Goal: Task Accomplishment & Management: Manage account settings

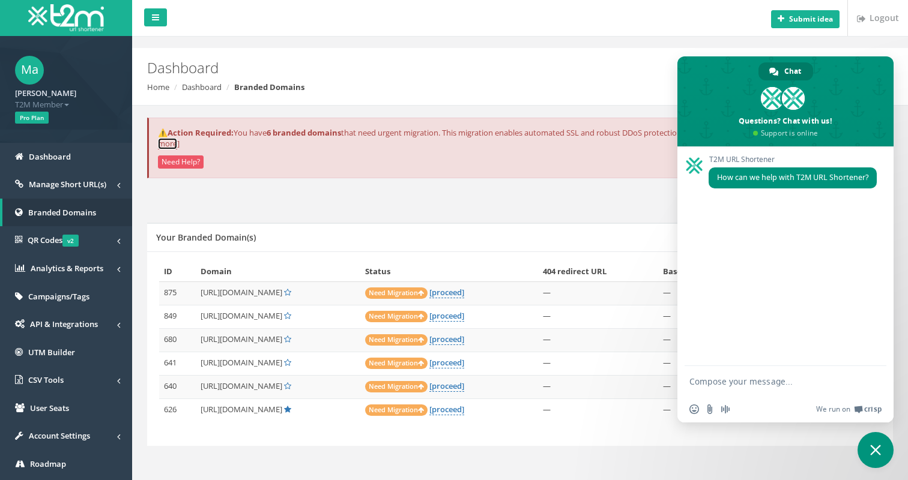
click at [194, 144] on link "show more" at bounding box center [516, 138] width 717 height 23
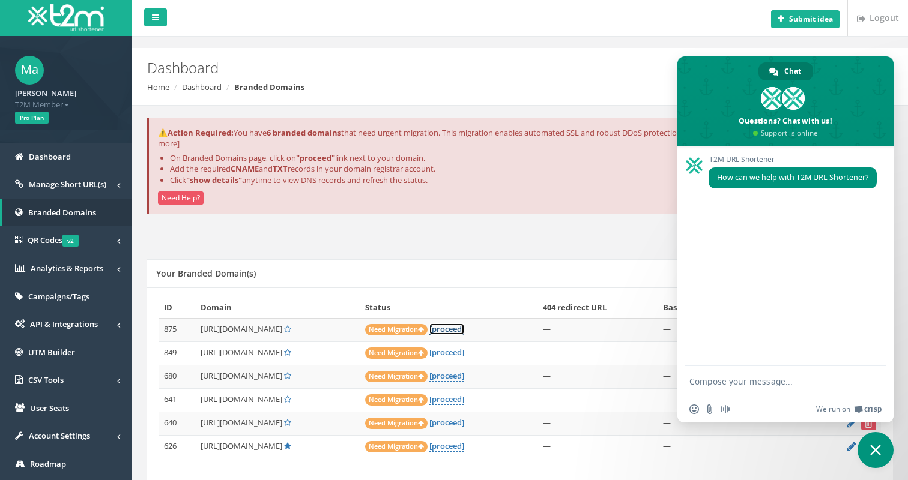
click at [464, 325] on link "[proceed]" at bounding box center [446, 329] width 35 height 11
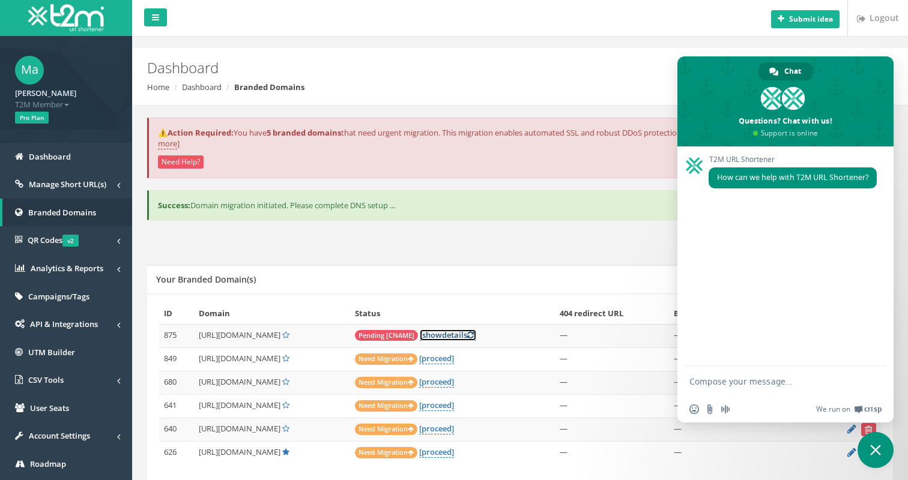
click at [474, 336] on icon at bounding box center [470, 335] width 7 height 8
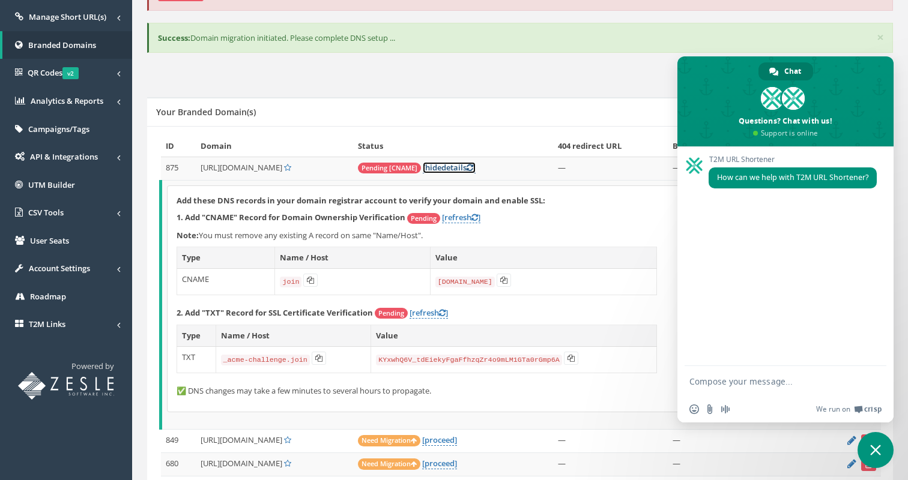
scroll to position [166, 0]
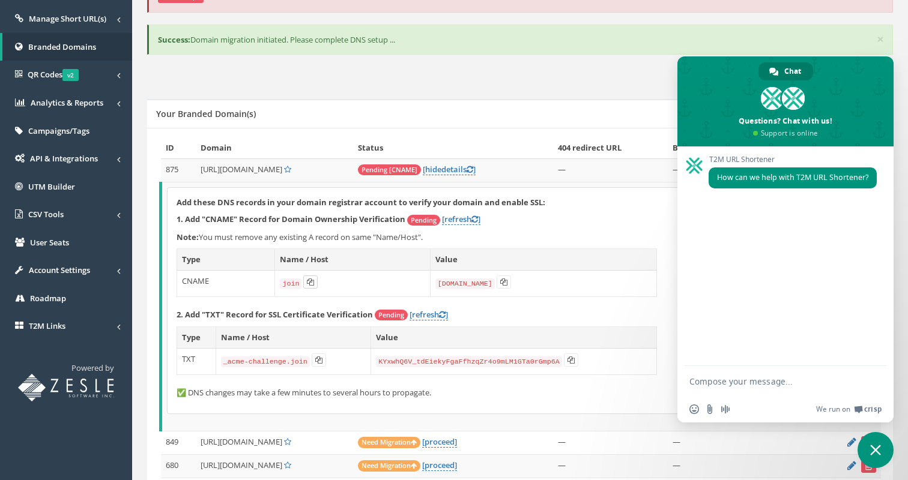
click at [310, 280] on icon at bounding box center [310, 282] width 7 height 7
click at [502, 283] on icon at bounding box center [503, 282] width 7 height 7
click at [319, 361] on icon at bounding box center [318, 360] width 7 height 7
click at [570, 357] on icon at bounding box center [570, 360] width 7 height 7
click at [307, 283] on icon at bounding box center [310, 282] width 7 height 7
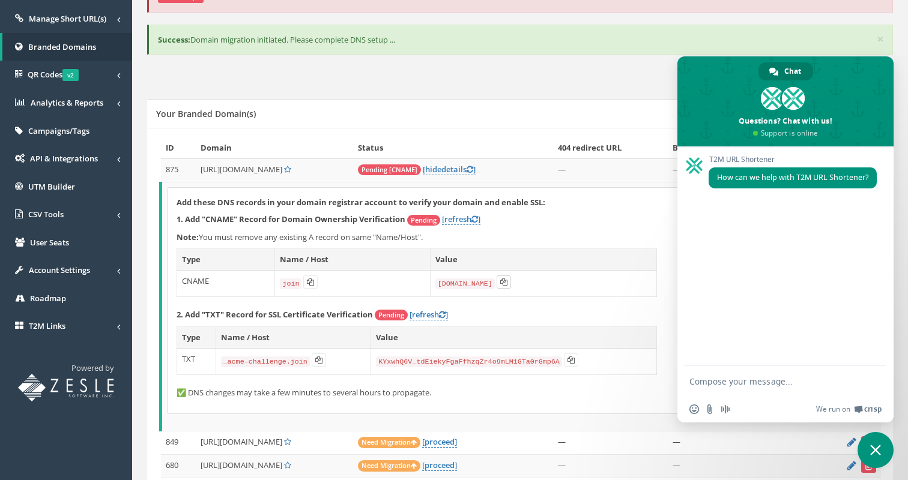
click at [505, 283] on button at bounding box center [504, 282] width 14 height 13
click at [501, 283] on icon at bounding box center [503, 282] width 7 height 7
click at [871, 443] on span "Close chat" at bounding box center [875, 450] width 36 height 36
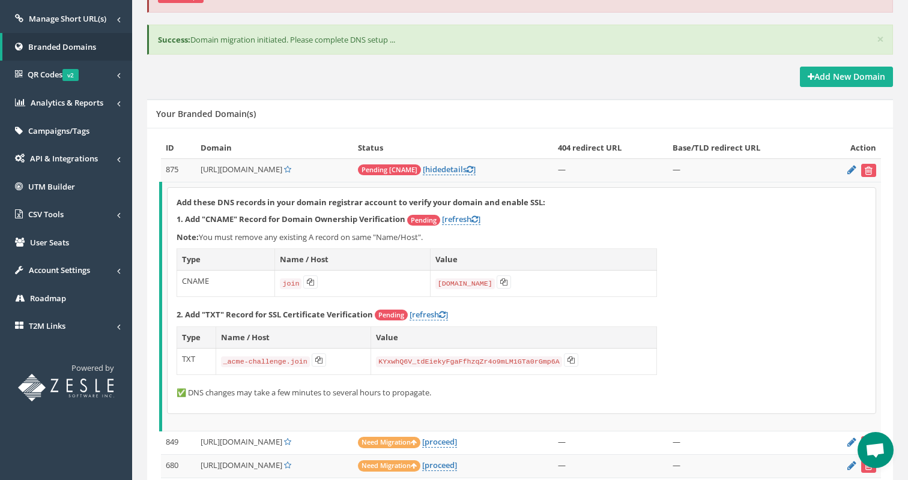
click at [733, 226] on div "Add these DNS records in your domain registrar account to verify your domain an…" at bounding box center [522, 301] width 708 height 226
click at [473, 169] on icon at bounding box center [470, 170] width 7 height 8
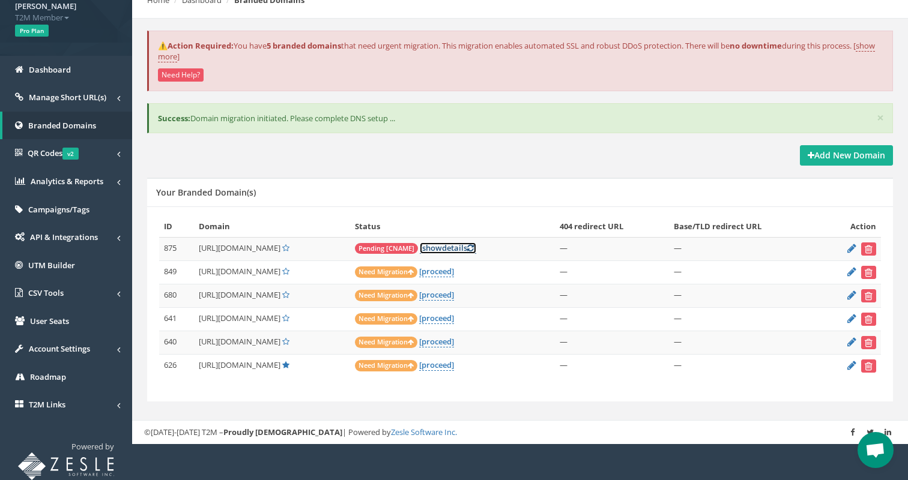
click at [474, 249] on icon at bounding box center [470, 248] width 7 height 8
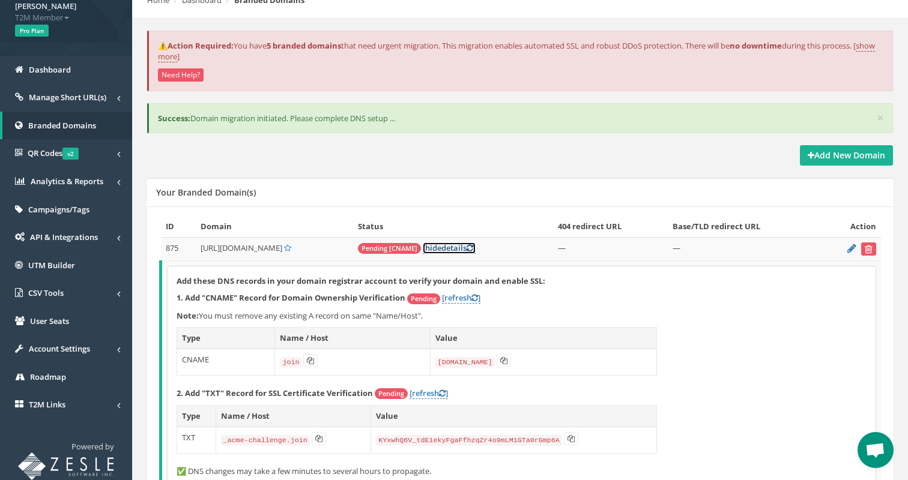
scroll to position [166, 0]
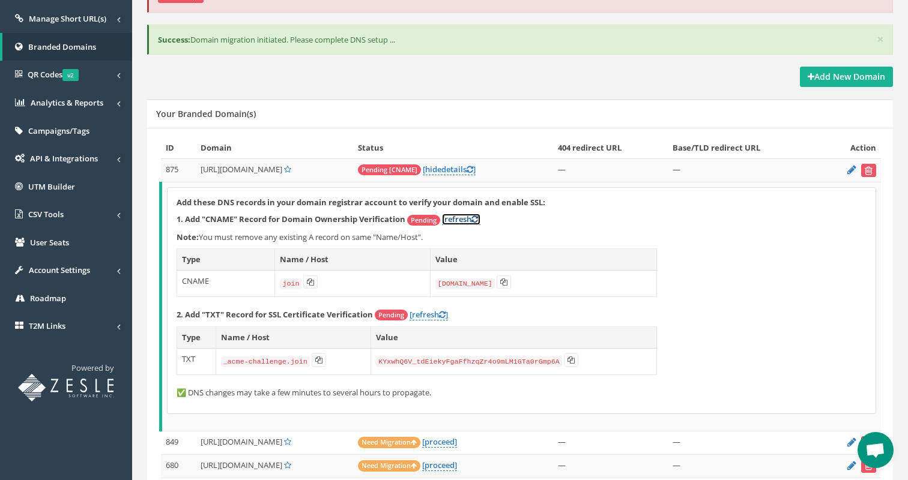
click at [476, 219] on icon at bounding box center [474, 220] width 7 height 8
click at [443, 313] on icon at bounding box center [442, 315] width 7 height 8
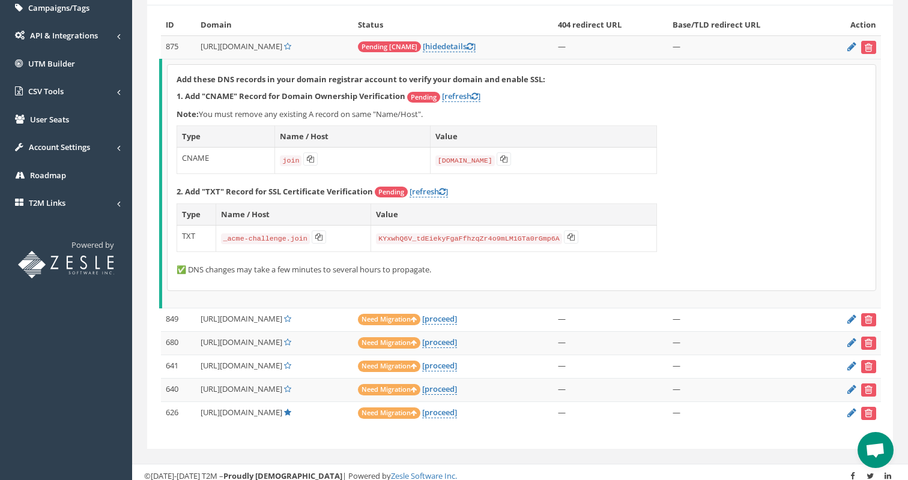
scroll to position [296, 0]
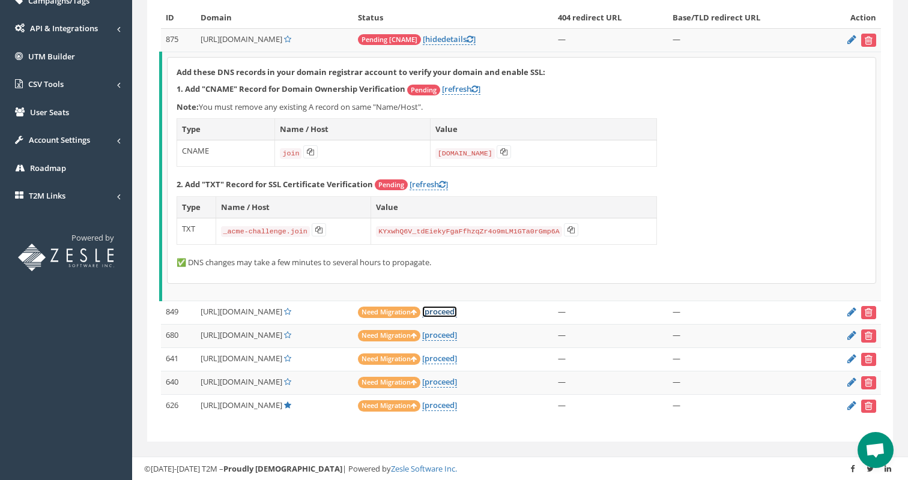
click at [457, 312] on link "[proceed]" at bounding box center [439, 311] width 35 height 11
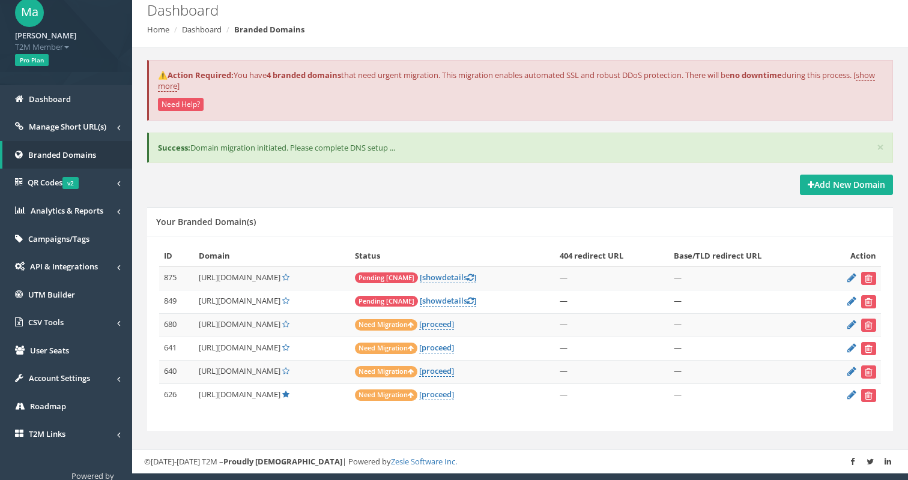
scroll to position [87, 0]
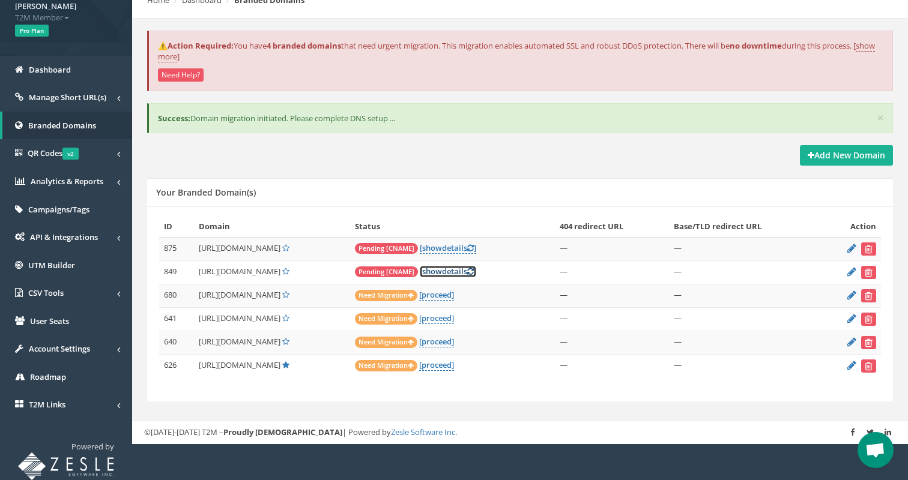
click at [474, 272] on icon at bounding box center [470, 272] width 7 height 8
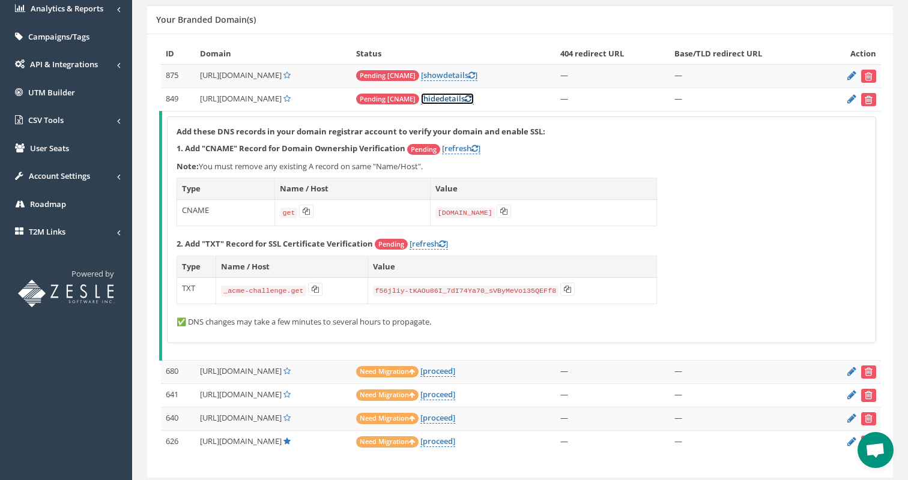
scroll to position [296, 0]
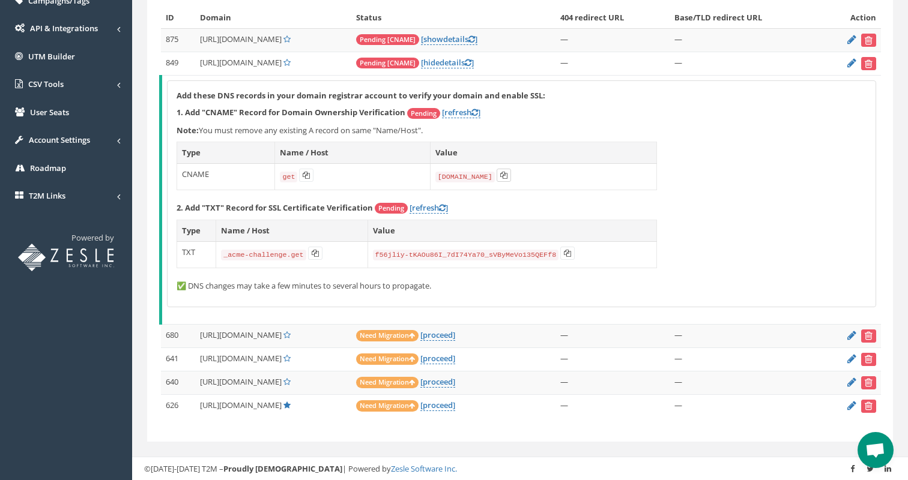
click at [500, 175] on icon at bounding box center [503, 175] width 7 height 7
click at [312, 252] on icon at bounding box center [315, 253] width 7 height 7
click at [572, 252] on button at bounding box center [567, 253] width 14 height 13
click at [478, 110] on icon at bounding box center [474, 113] width 7 height 8
click at [455, 382] on link "[proceed]" at bounding box center [437, 381] width 35 height 11
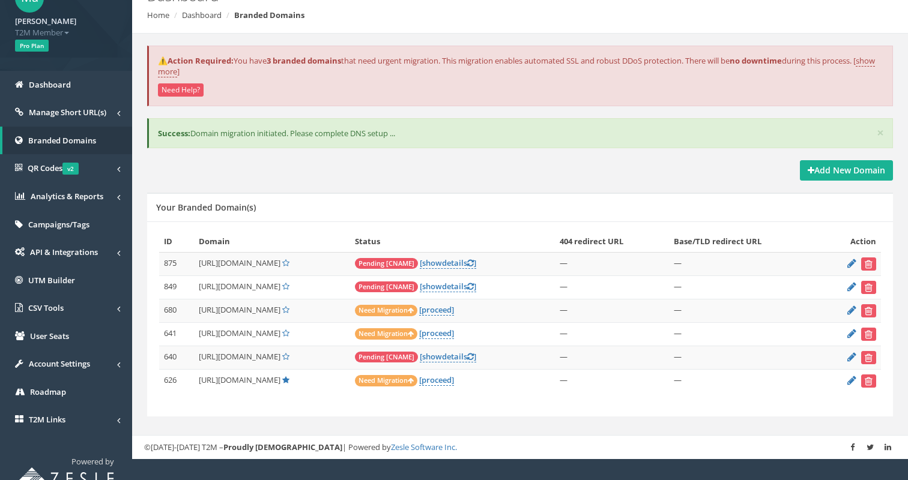
scroll to position [87, 0]
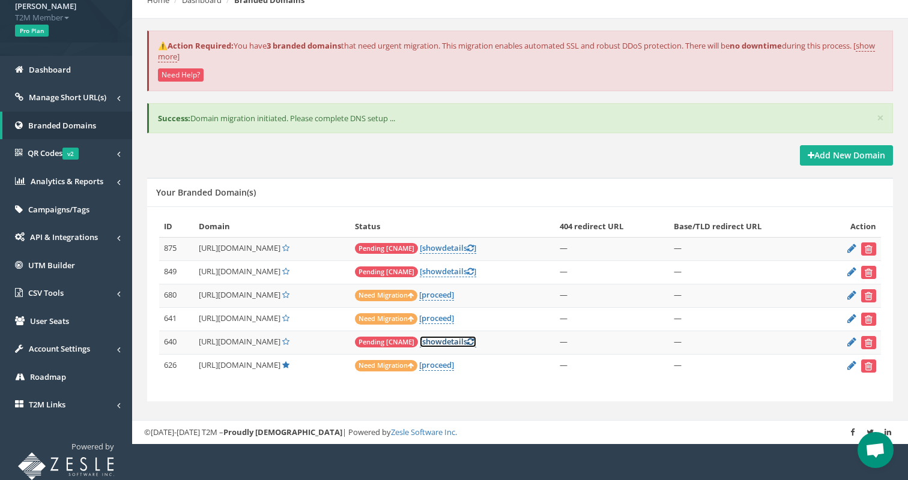
click at [442, 340] on span "show" at bounding box center [432, 341] width 20 height 11
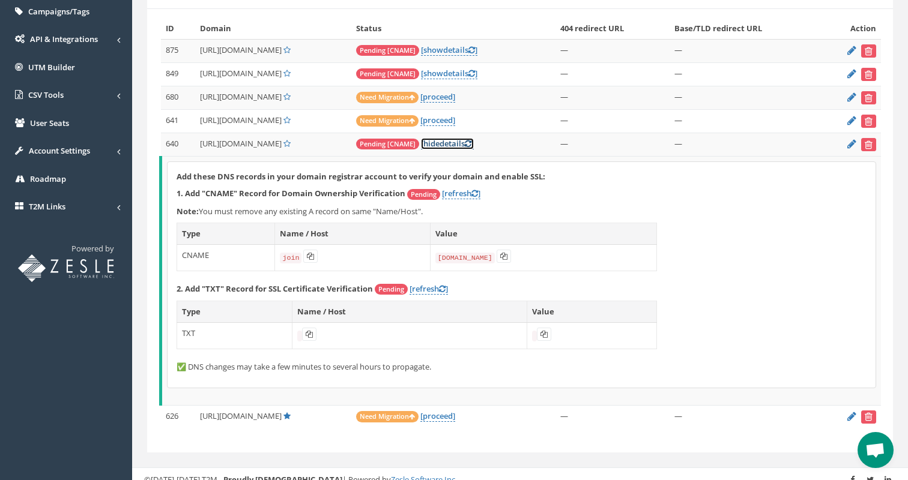
scroll to position [296, 0]
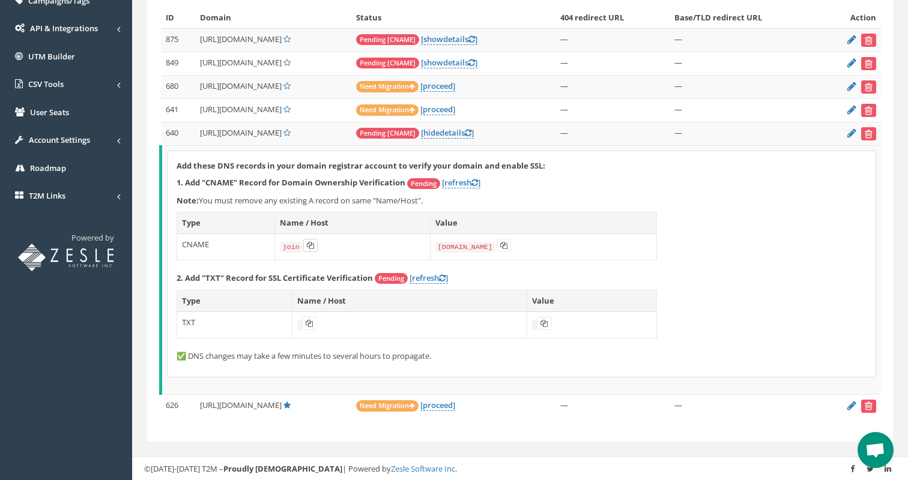
click at [307, 242] on icon at bounding box center [310, 245] width 7 height 7
click at [433, 279] on link "[refresh ]" at bounding box center [429, 278] width 38 height 11
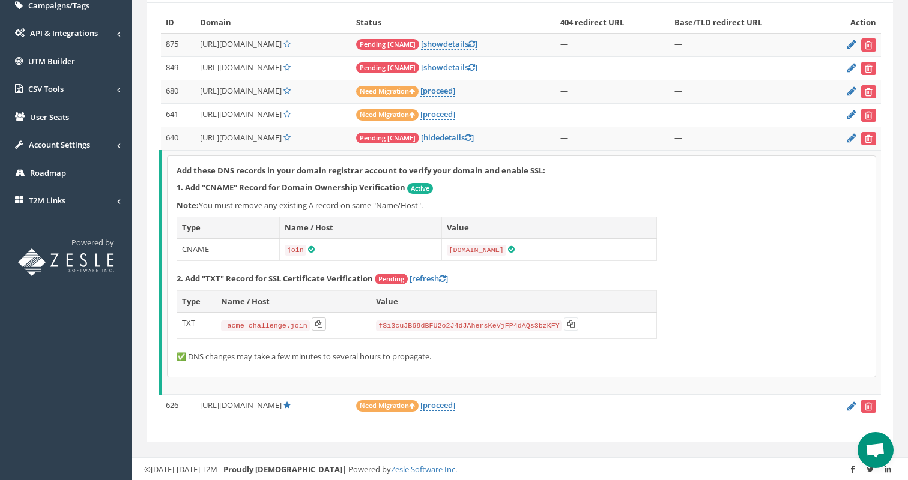
click at [318, 324] on icon at bounding box center [318, 324] width 7 height 7
click at [572, 324] on icon at bounding box center [570, 324] width 7 height 7
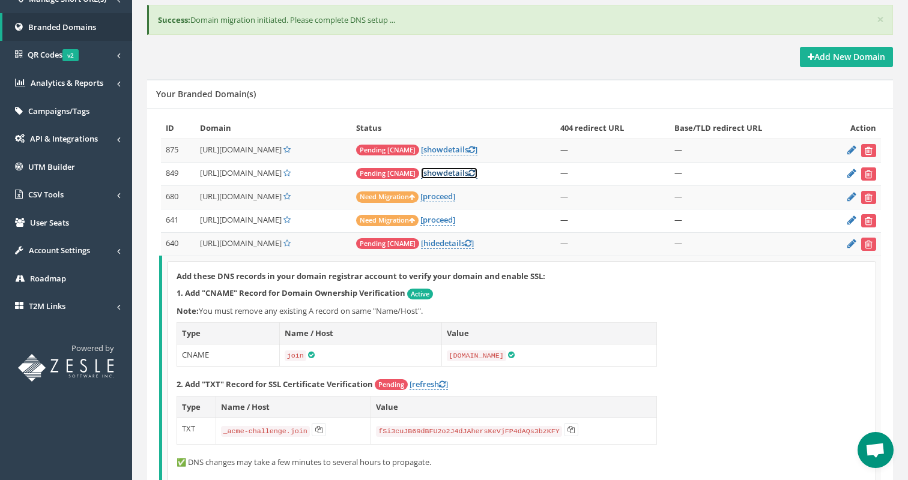
click at [477, 175] on link "[ show details ]" at bounding box center [449, 173] width 56 height 11
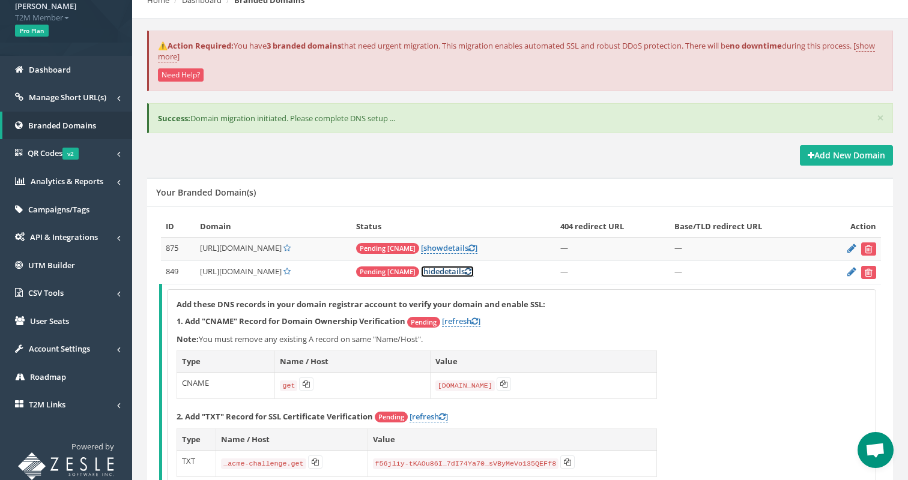
scroll to position [186, 0]
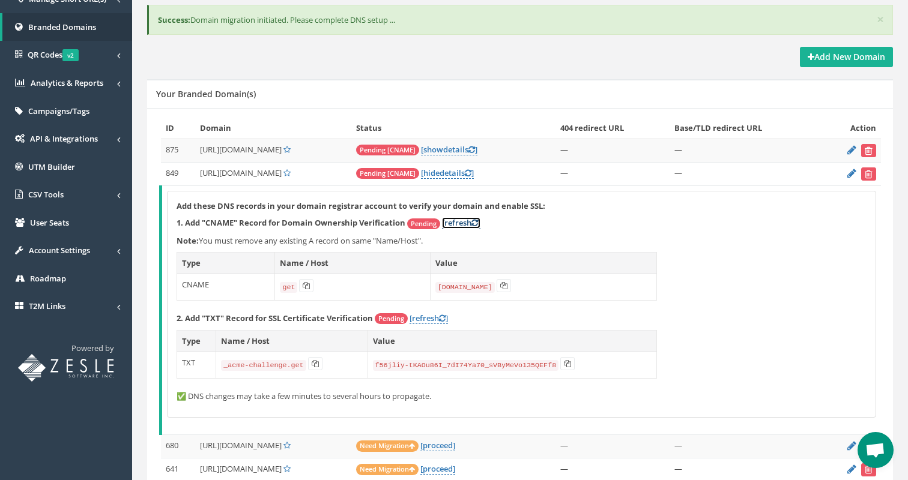
click at [477, 226] on icon at bounding box center [474, 223] width 7 height 8
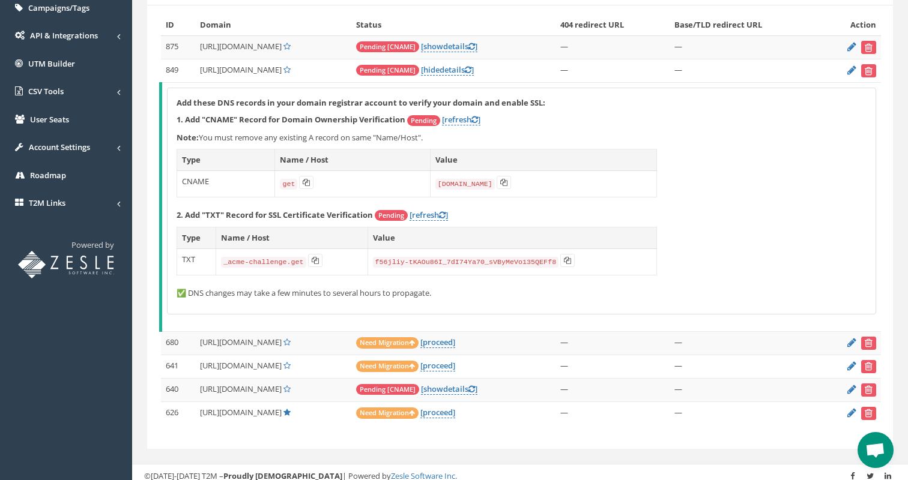
scroll to position [296, 0]
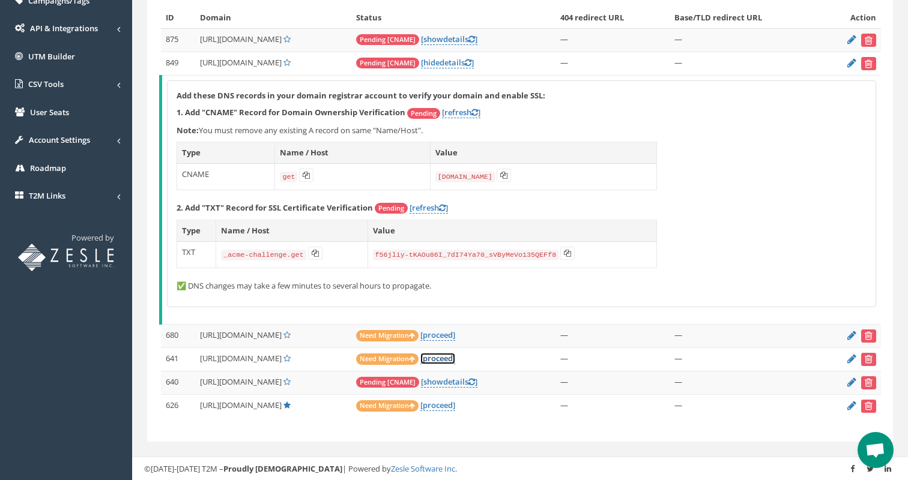
click at [455, 359] on link "[proceed]" at bounding box center [437, 358] width 35 height 11
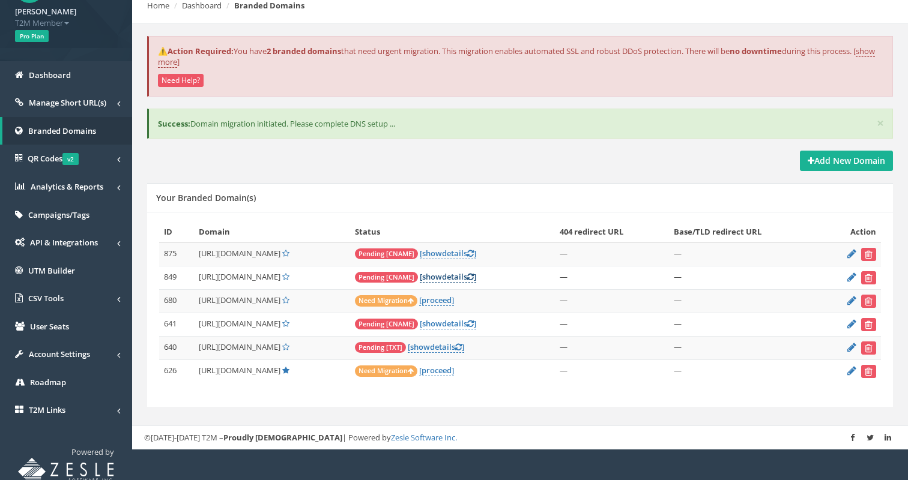
scroll to position [87, 0]
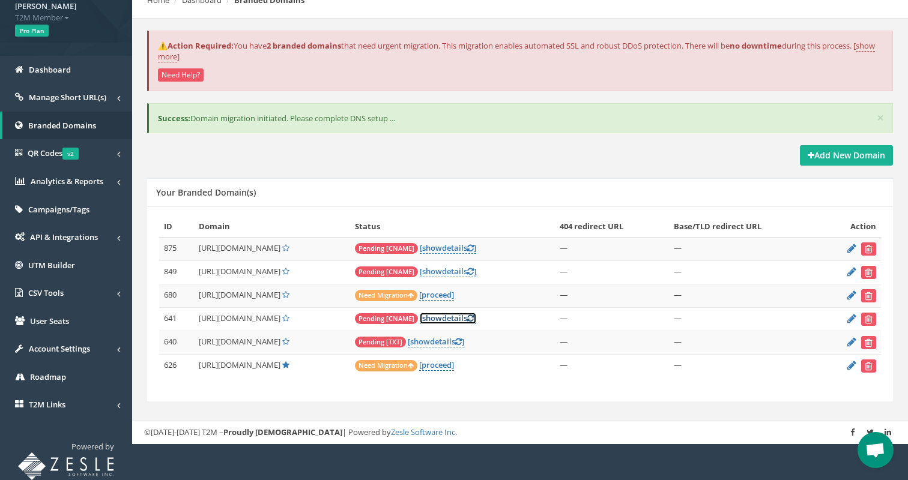
click at [442, 322] on span "show" at bounding box center [432, 318] width 20 height 11
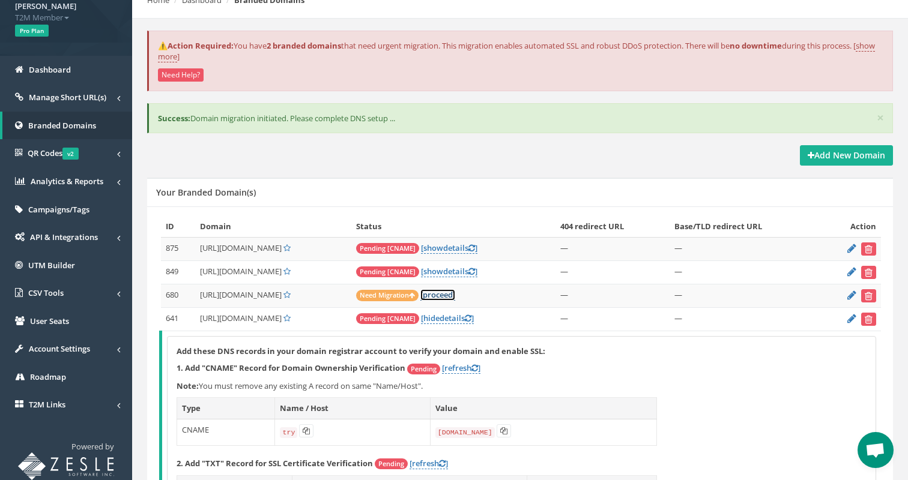
click at [455, 295] on link "[proceed]" at bounding box center [437, 294] width 35 height 11
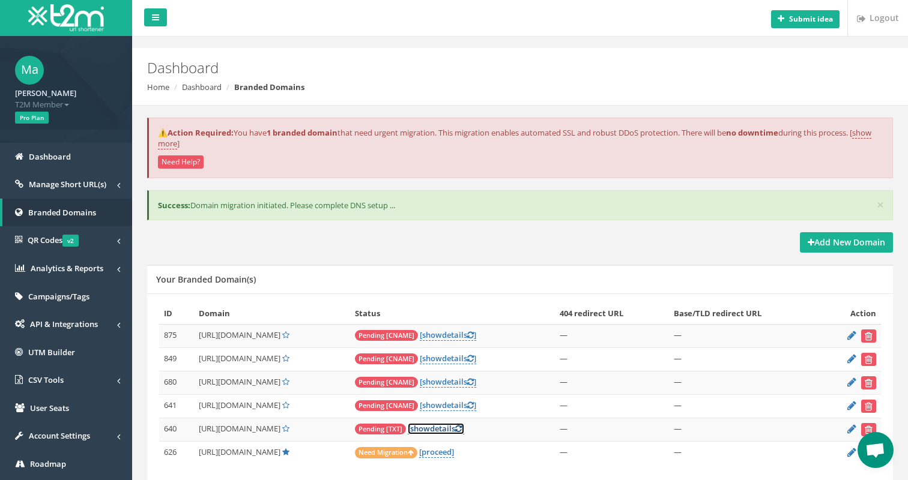
click at [464, 431] on link "[ show details ]" at bounding box center [436, 428] width 56 height 11
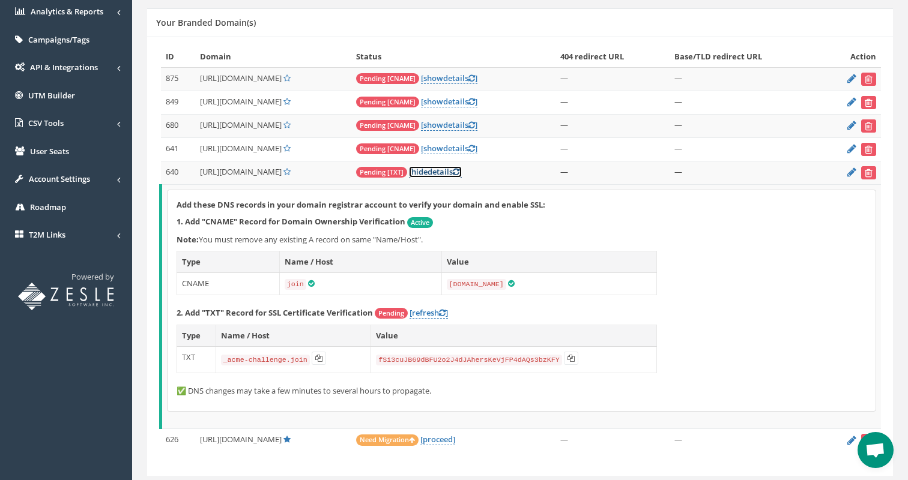
scroll to position [291, 0]
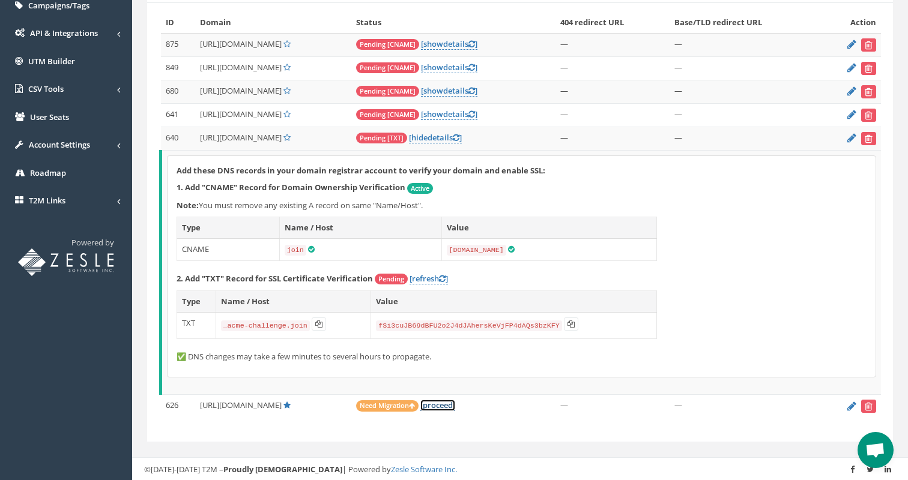
click at [455, 407] on link "[proceed]" at bounding box center [437, 405] width 35 height 11
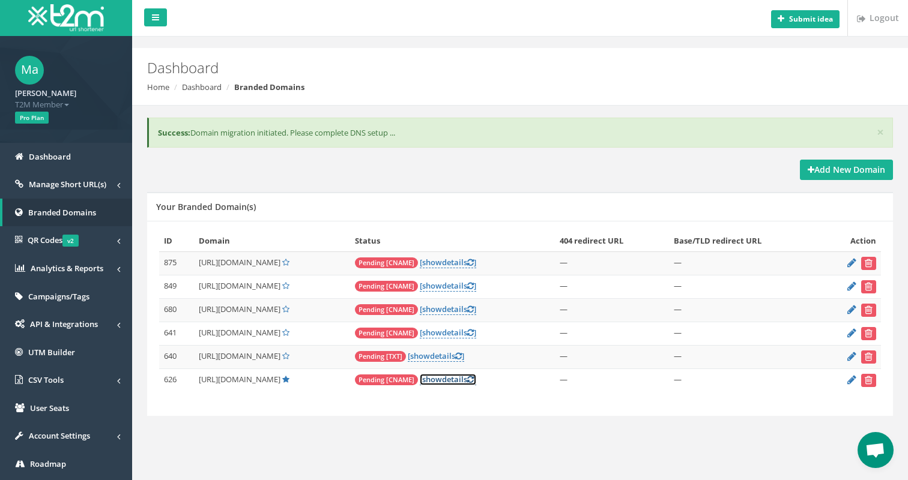
click at [476, 381] on link "[ show details ]" at bounding box center [448, 379] width 56 height 11
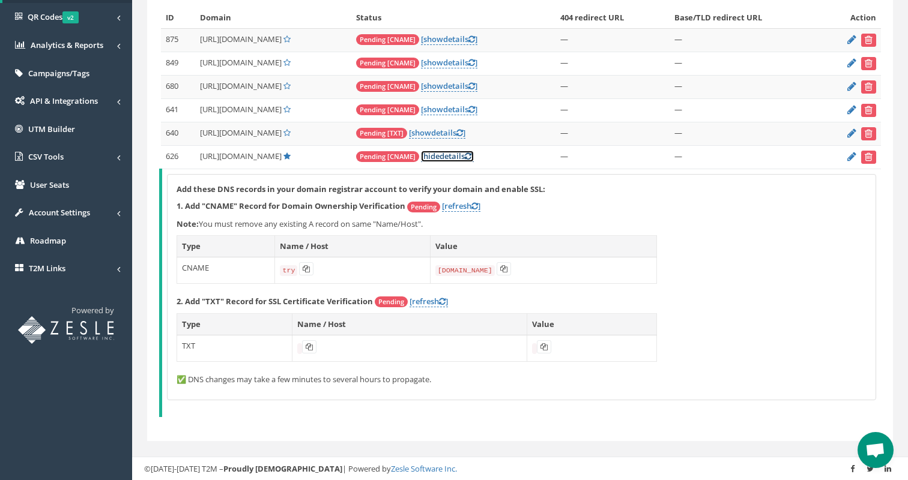
scroll to position [202, 0]
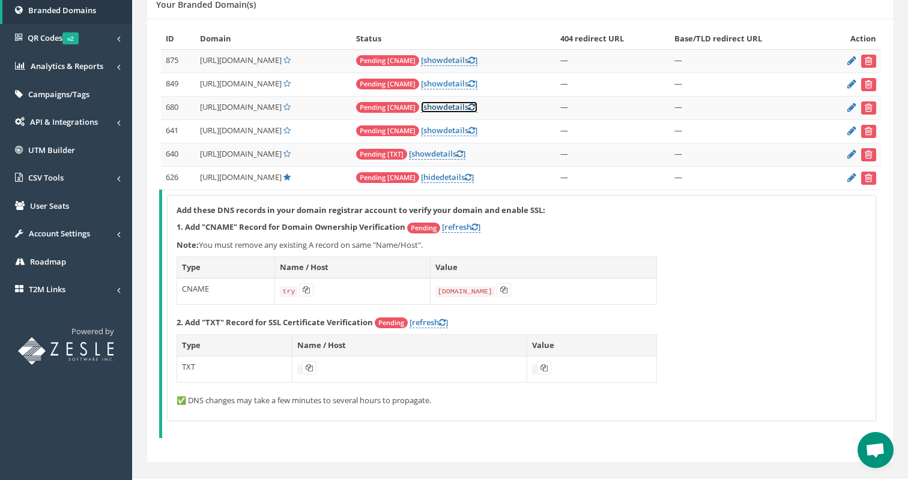
click at [477, 106] on link "[ show details ]" at bounding box center [449, 106] width 56 height 11
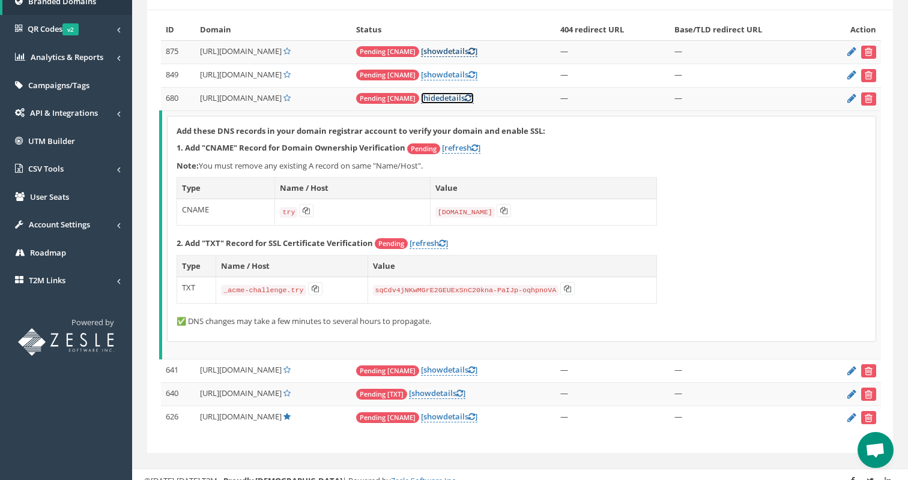
scroll to position [223, 0]
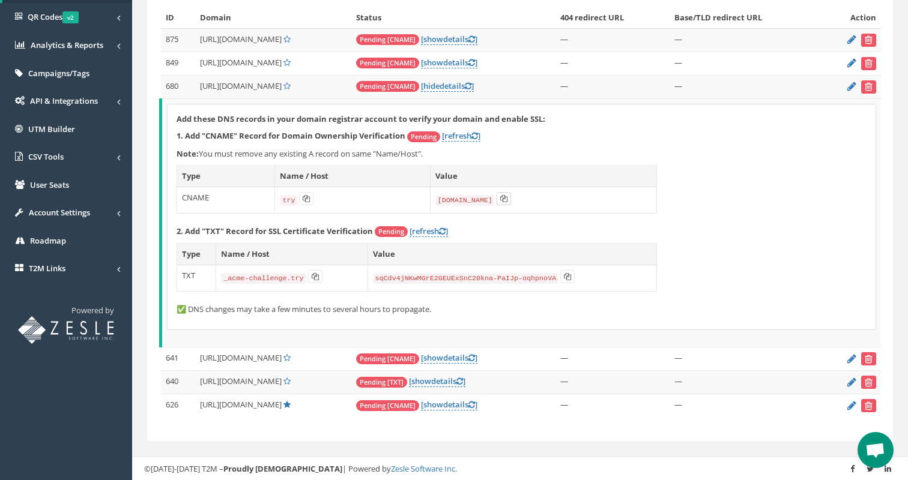
click at [501, 196] on icon at bounding box center [503, 198] width 7 height 7
click at [501, 200] on icon at bounding box center [503, 198] width 7 height 7
click at [314, 277] on icon at bounding box center [315, 276] width 7 height 7
click at [566, 274] on icon at bounding box center [567, 276] width 7 height 7
click at [318, 275] on icon at bounding box center [315, 276] width 7 height 7
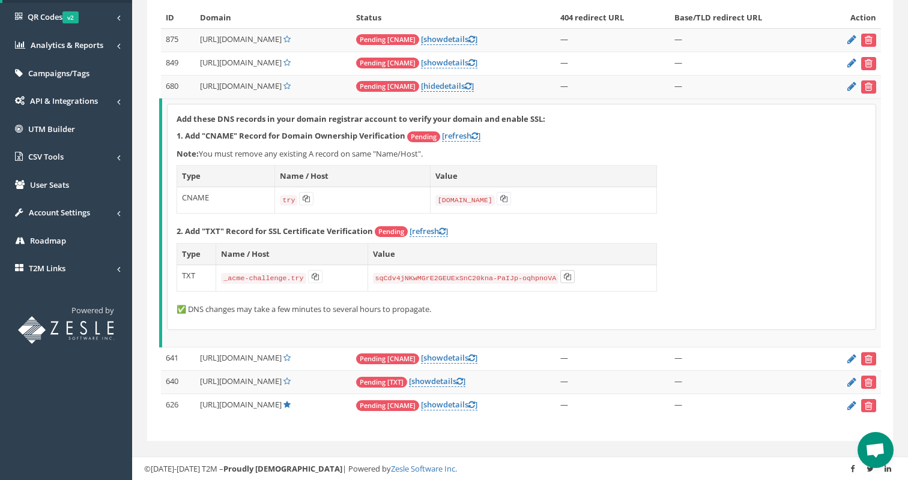
click at [566, 274] on icon at bounding box center [567, 276] width 7 height 7
click at [465, 137] on link "[refresh ]" at bounding box center [461, 135] width 38 height 11
click at [477, 358] on link "[ show details ]" at bounding box center [449, 357] width 56 height 11
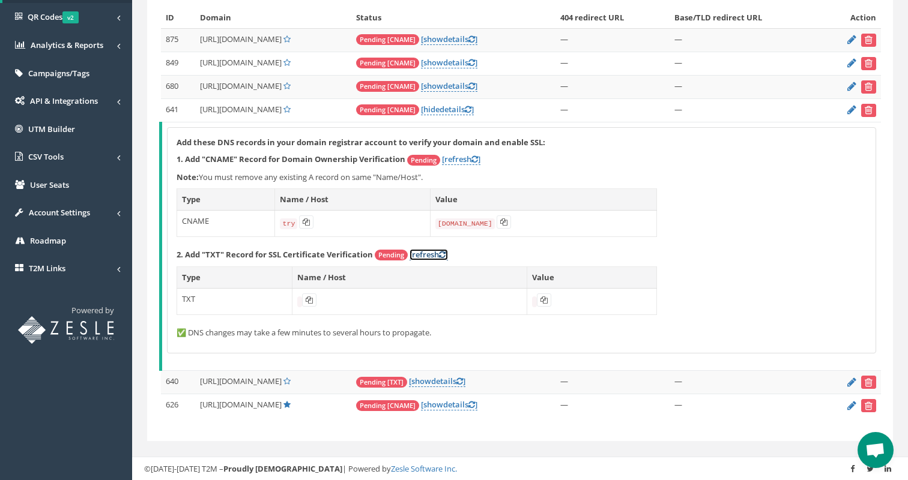
click at [425, 254] on link "[refresh ]" at bounding box center [429, 254] width 38 height 11
click at [501, 219] on icon at bounding box center [503, 222] width 7 height 7
click at [426, 250] on link "[refresh ]" at bounding box center [429, 254] width 38 height 11
click at [439, 291] on td at bounding box center [409, 301] width 235 height 26
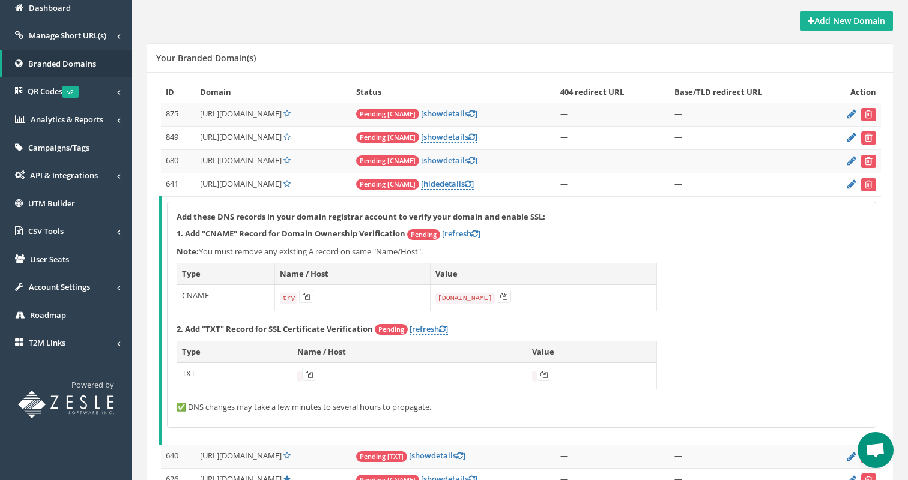
scroll to position [130, 0]
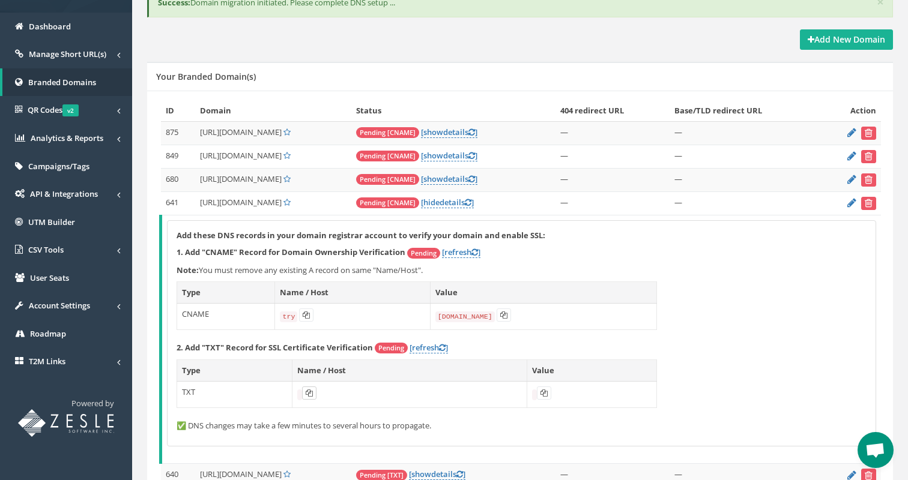
click at [309, 391] on icon at bounding box center [309, 393] width 7 height 7
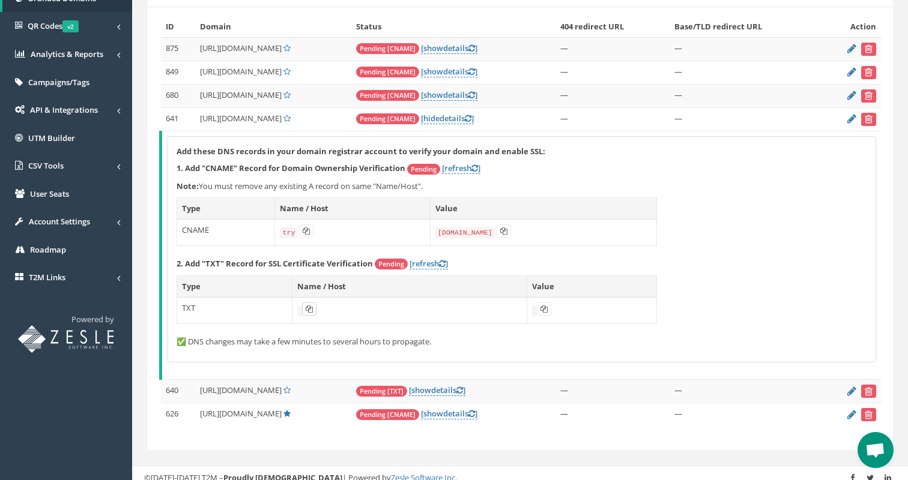
scroll to position [223, 0]
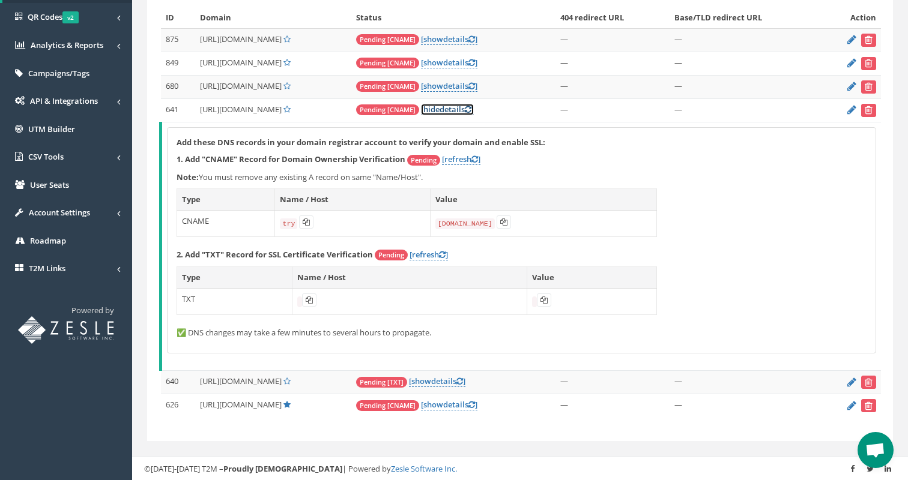
click at [474, 104] on link "[ hide details ]" at bounding box center [447, 109] width 53 height 11
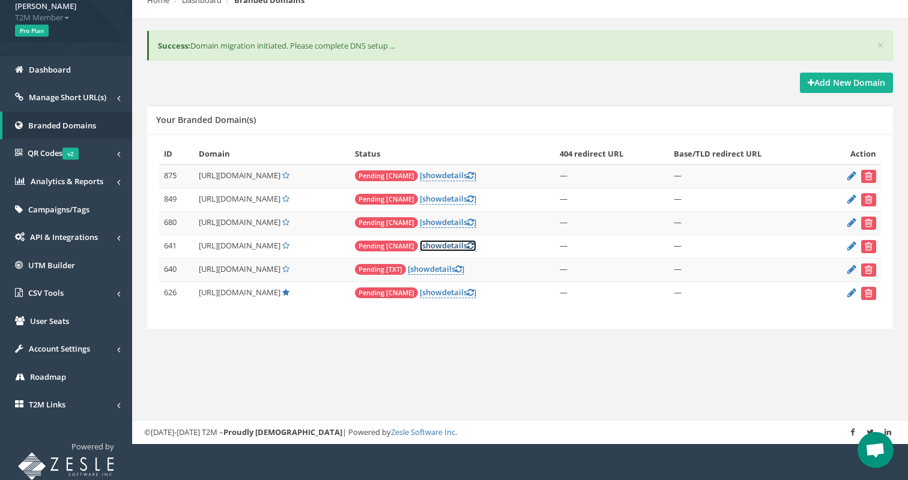
scroll to position [87, 0]
click at [476, 248] on link "[ show details ]" at bounding box center [448, 245] width 56 height 11
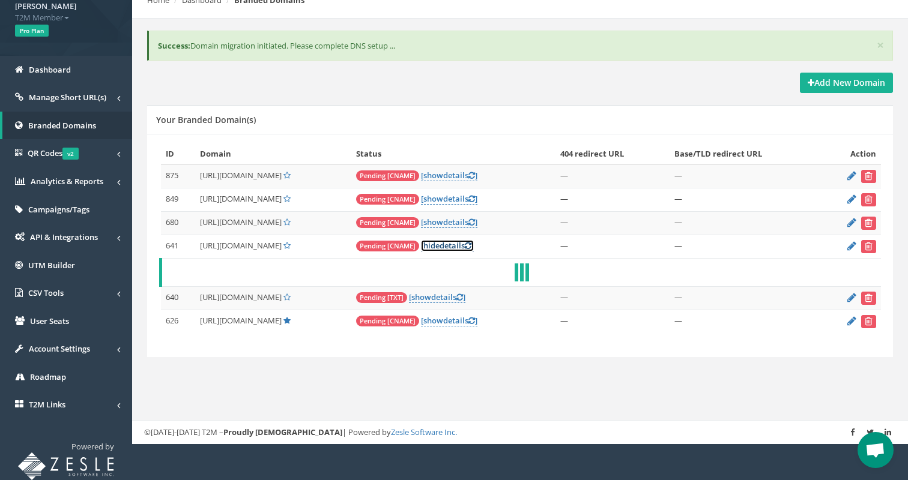
scroll to position [223, 0]
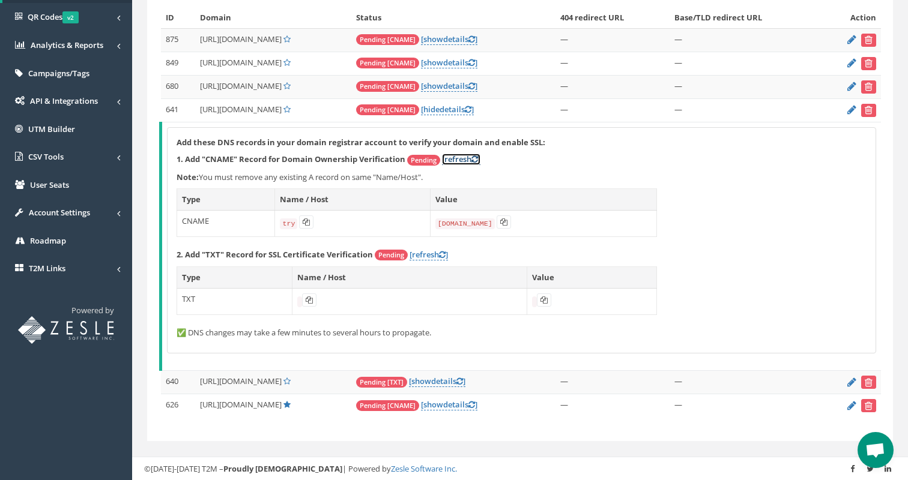
click at [472, 161] on link "[refresh ]" at bounding box center [461, 159] width 38 height 11
click at [477, 402] on link "[ show details ]" at bounding box center [449, 404] width 56 height 11
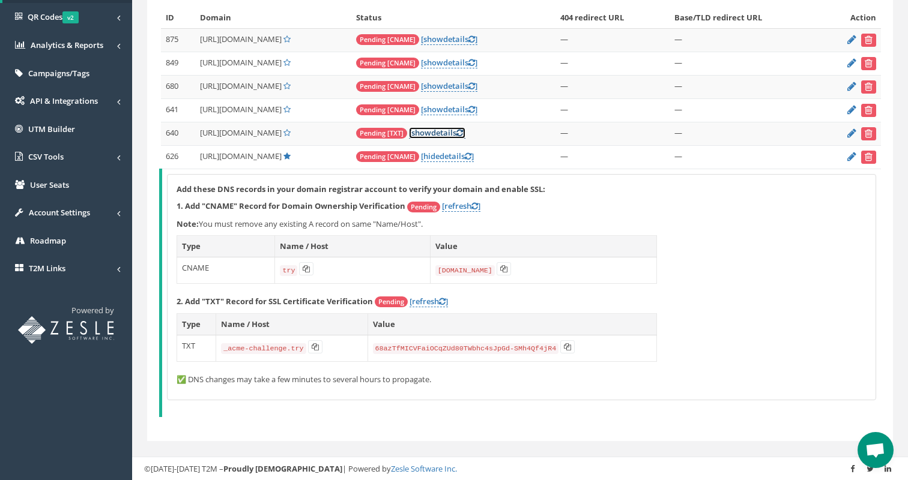
click at [465, 132] on link "[ show details ]" at bounding box center [437, 132] width 56 height 11
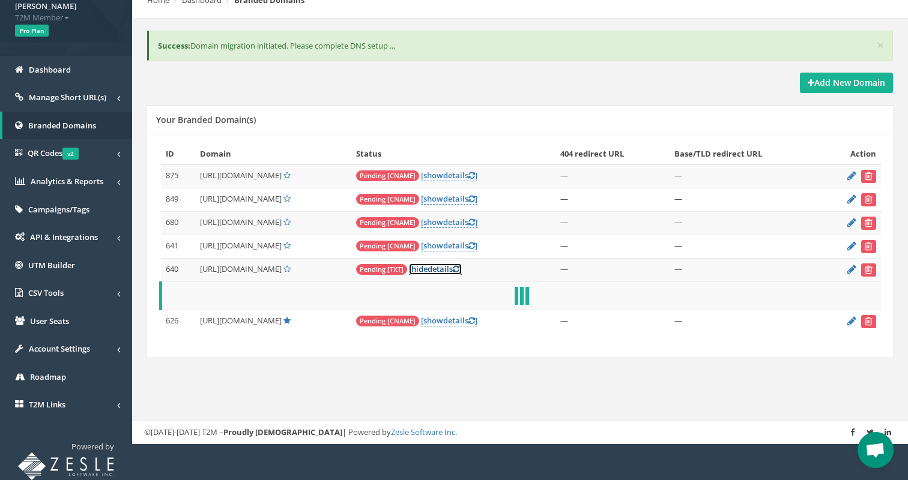
scroll to position [214, 0]
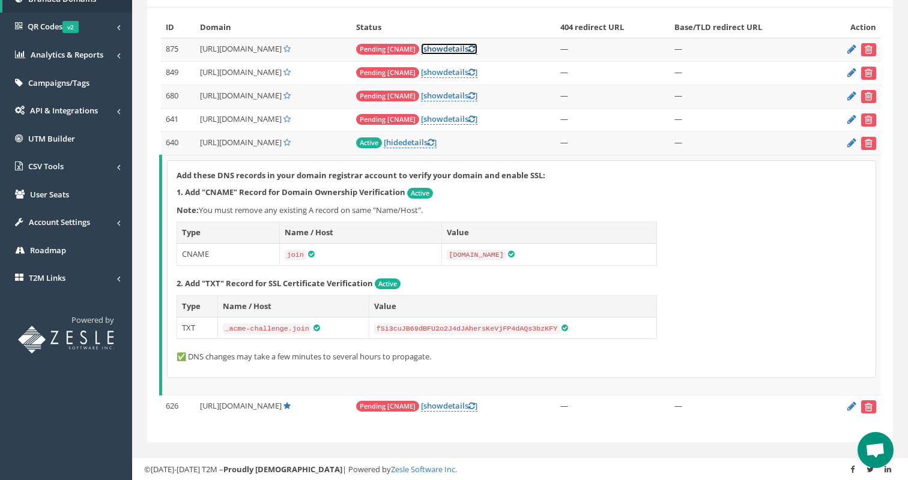
click at [477, 49] on link "[ show details ]" at bounding box center [449, 48] width 56 height 11
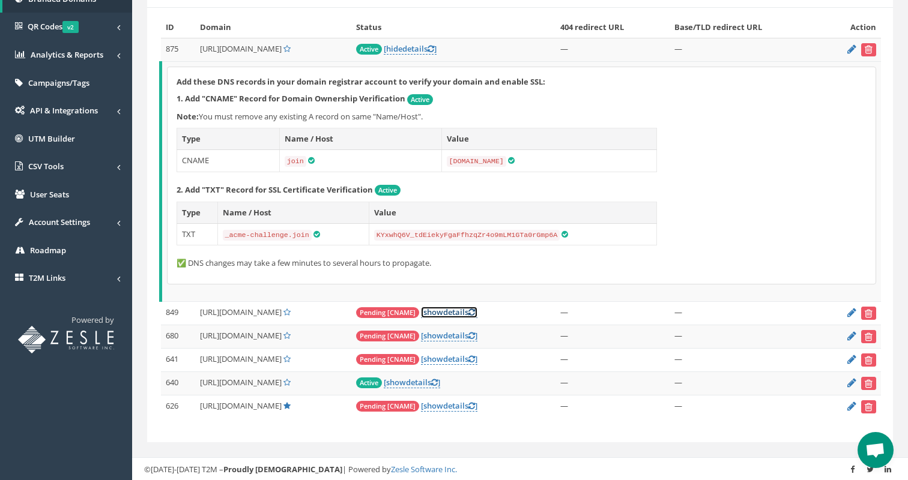
click at [477, 311] on link "[ show details ]" at bounding box center [449, 312] width 56 height 11
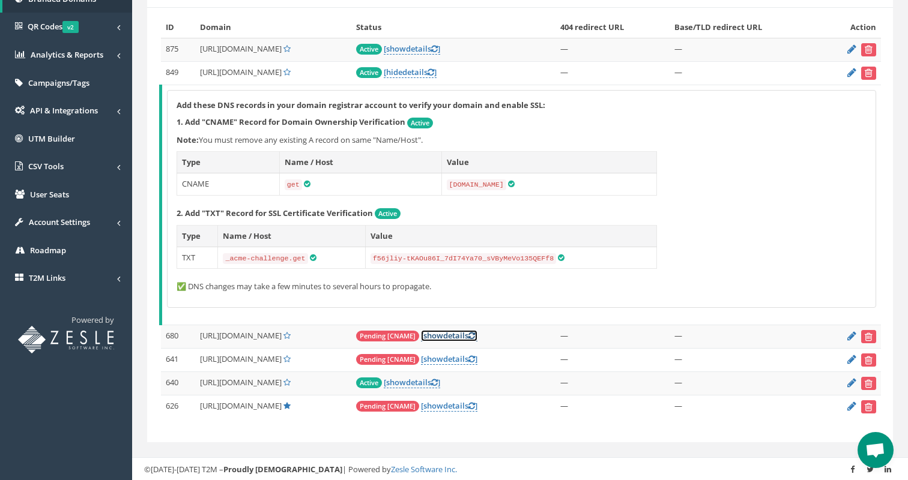
click at [477, 338] on link "[ show details ]" at bounding box center [449, 335] width 56 height 11
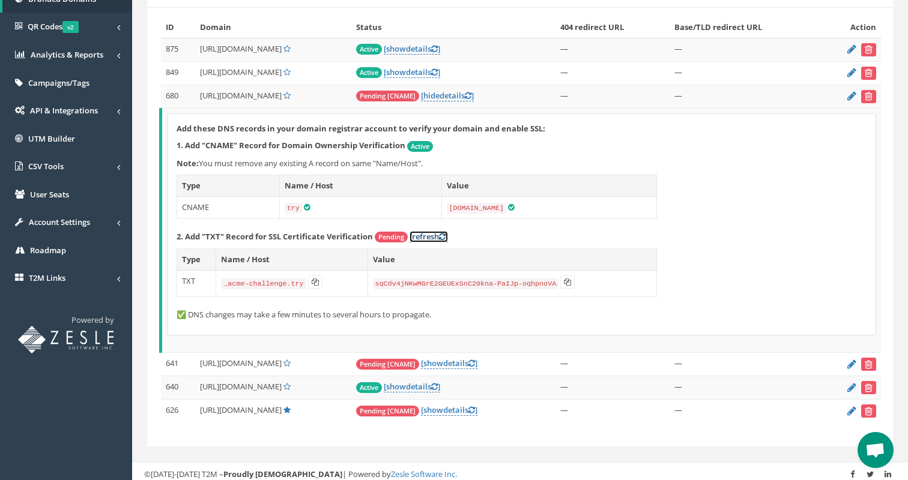
click at [435, 235] on link "[refresh ]" at bounding box center [429, 236] width 38 height 11
click at [477, 362] on link "[ show details ]" at bounding box center [449, 363] width 56 height 11
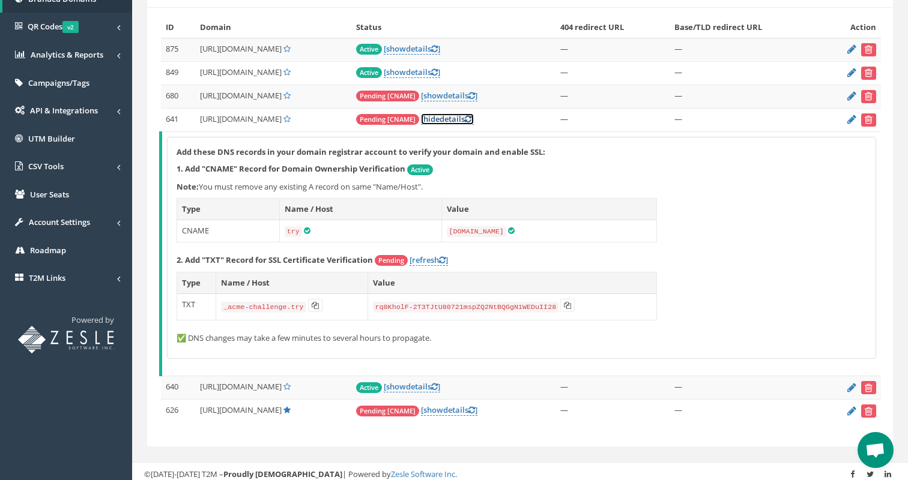
scroll to position [219, 0]
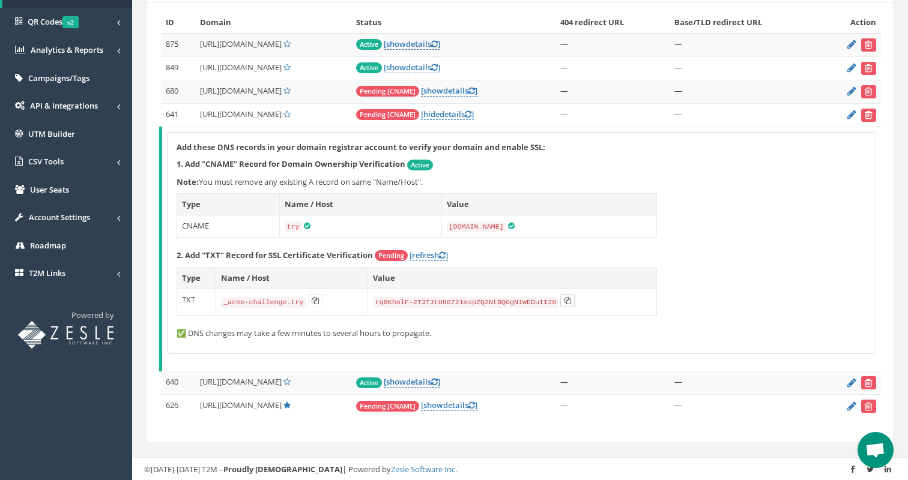
click at [569, 301] on icon at bounding box center [567, 300] width 7 height 7
click at [315, 300] on icon at bounding box center [315, 300] width 7 height 7
click at [572, 300] on button at bounding box center [567, 300] width 14 height 13
click at [422, 253] on link "[refresh ]" at bounding box center [429, 255] width 38 height 11
click at [445, 253] on icon at bounding box center [442, 256] width 7 height 8
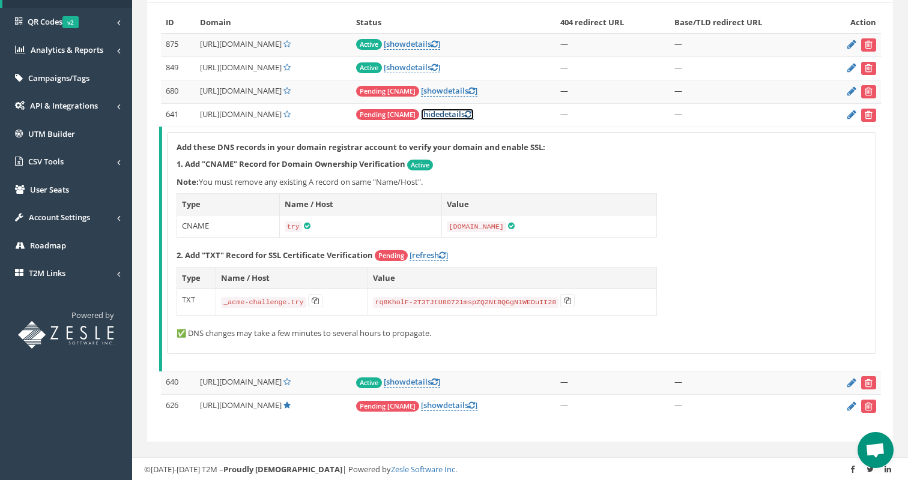
click at [474, 112] on link "[ hide details ]" at bounding box center [447, 114] width 53 height 11
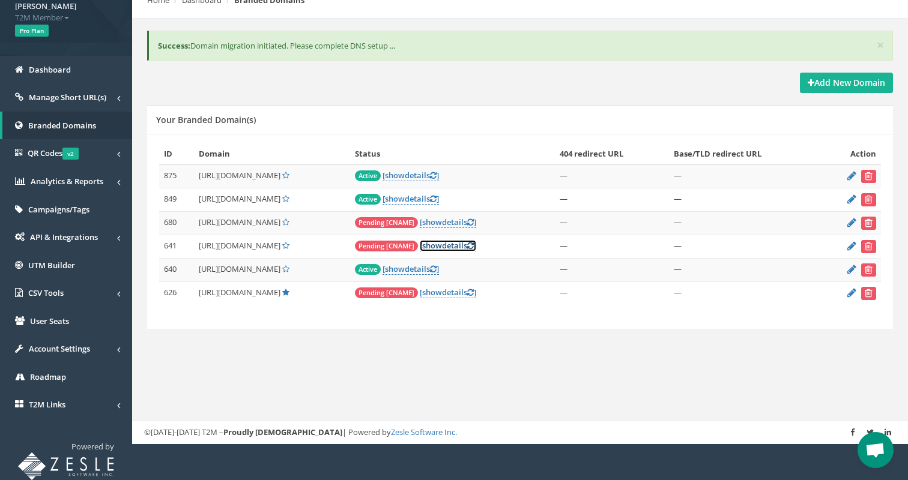
click at [474, 247] on icon at bounding box center [470, 246] width 7 height 8
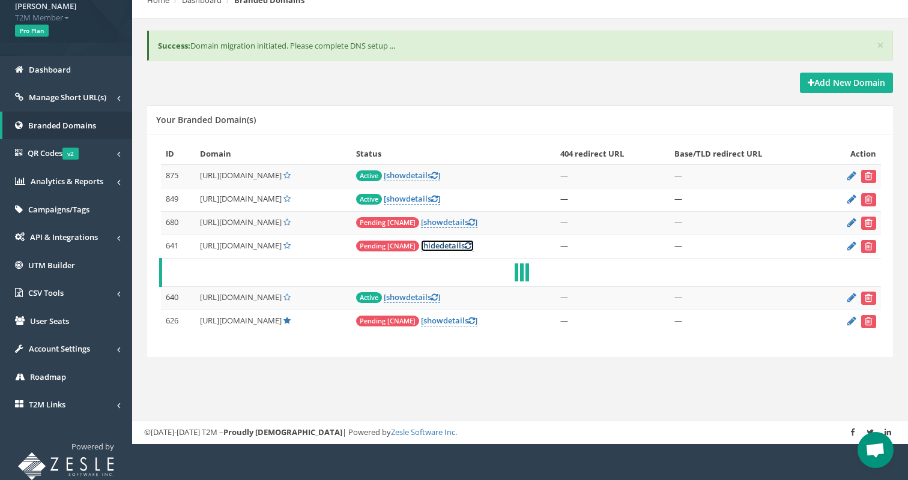
scroll to position [219, 0]
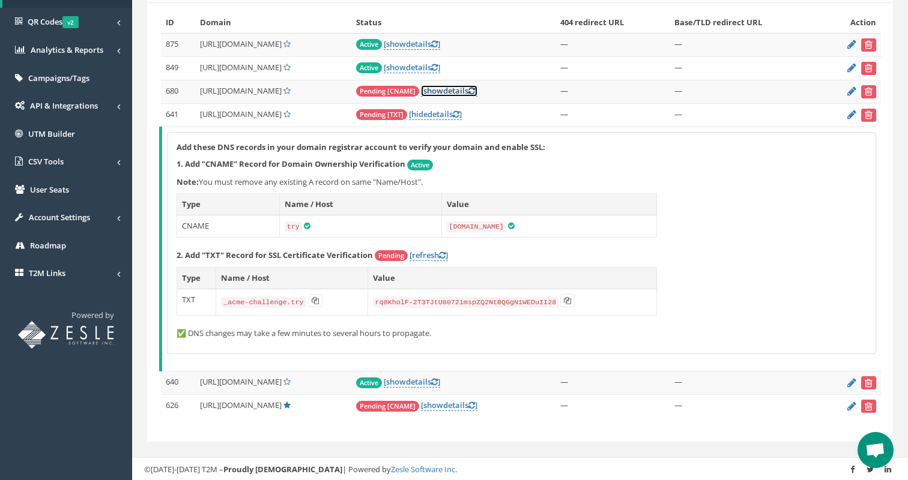
click at [475, 94] on icon at bounding box center [471, 91] width 7 height 8
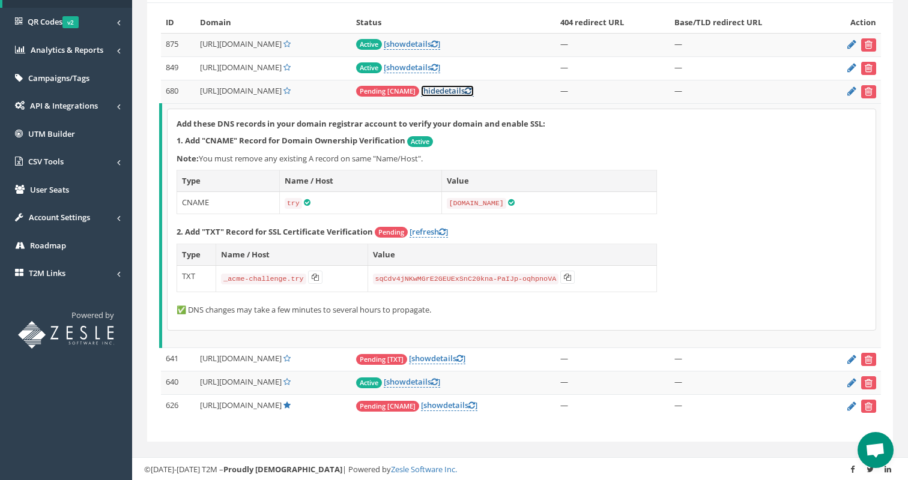
click at [474, 85] on link "[ hide details ]" at bounding box center [447, 90] width 53 height 11
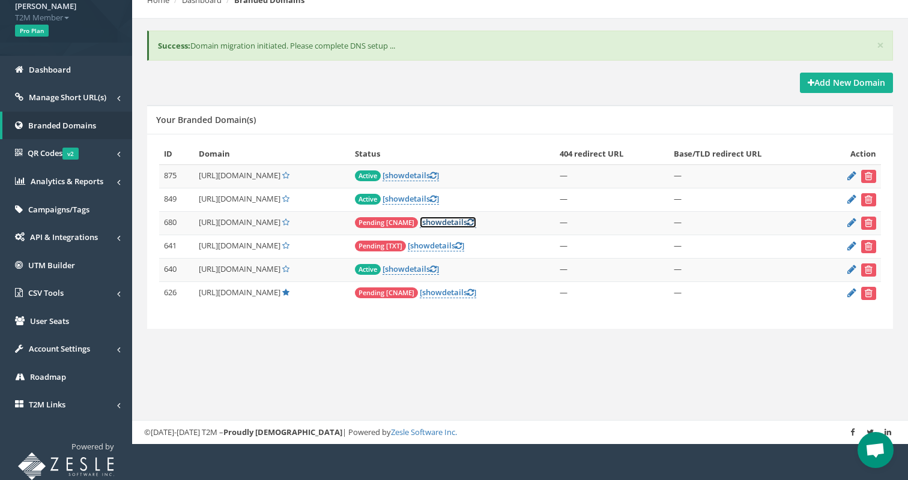
click at [476, 221] on link "[ show details ]" at bounding box center [448, 222] width 56 height 11
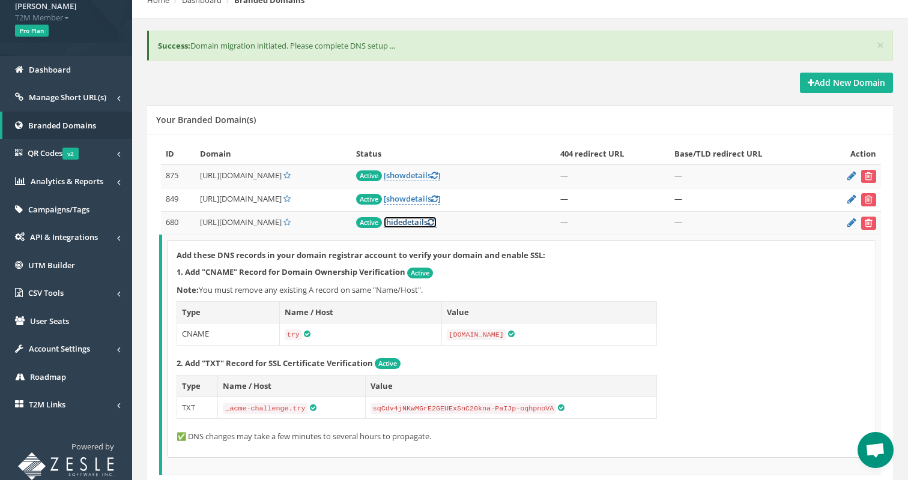
scroll to position [214, 0]
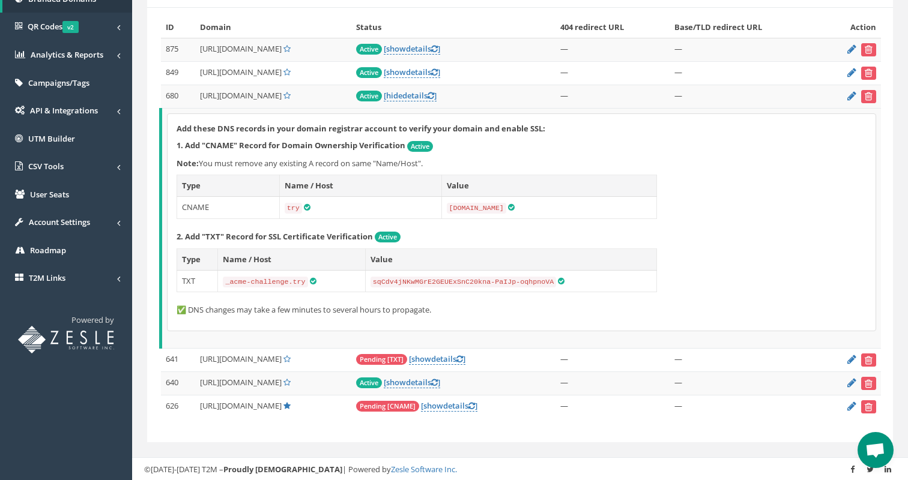
click at [516, 321] on div "Add these DNS records in your domain registrar account to verify your domain an…" at bounding box center [522, 222] width 708 height 217
click at [465, 358] on link "[ show details ]" at bounding box center [437, 359] width 56 height 11
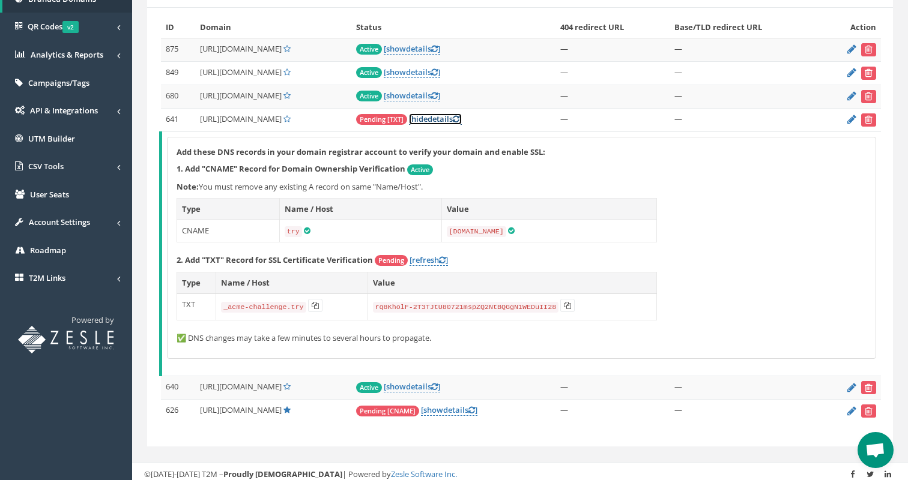
click at [462, 121] on link "[ hide details ]" at bounding box center [435, 118] width 53 height 11
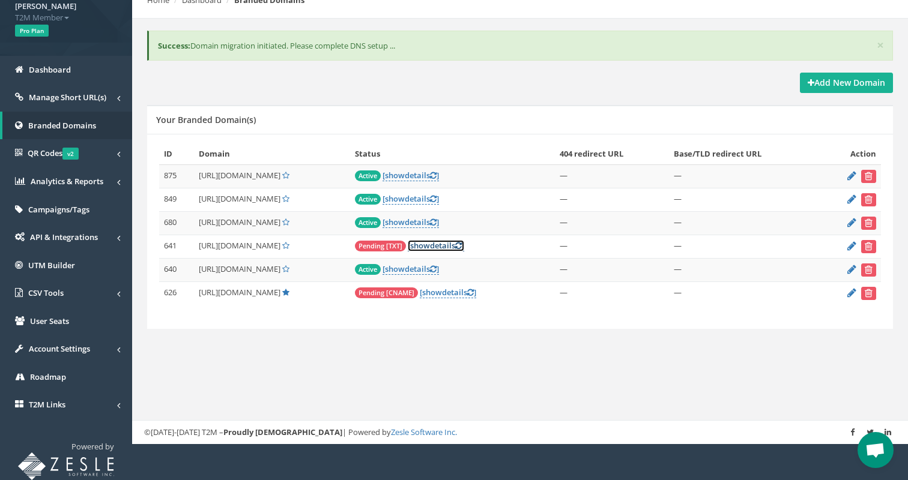
scroll to position [87, 0]
click at [464, 241] on link "[ show details ]" at bounding box center [436, 245] width 56 height 11
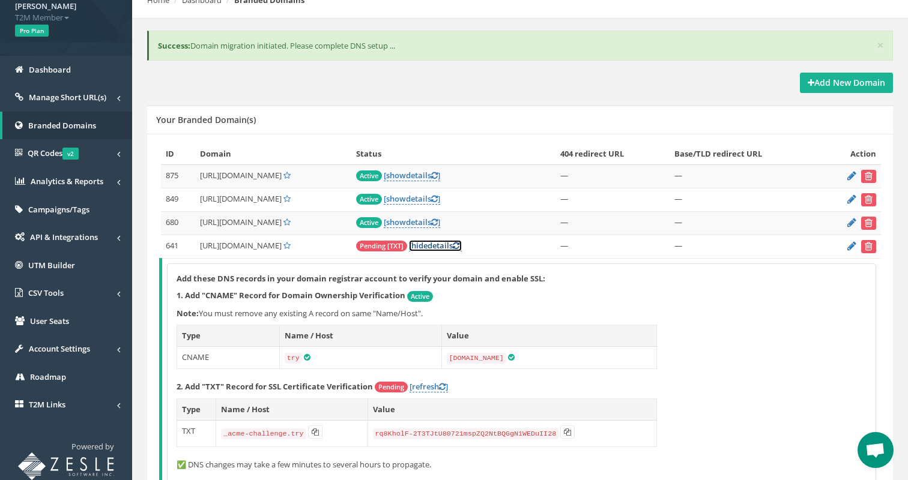
scroll to position [214, 0]
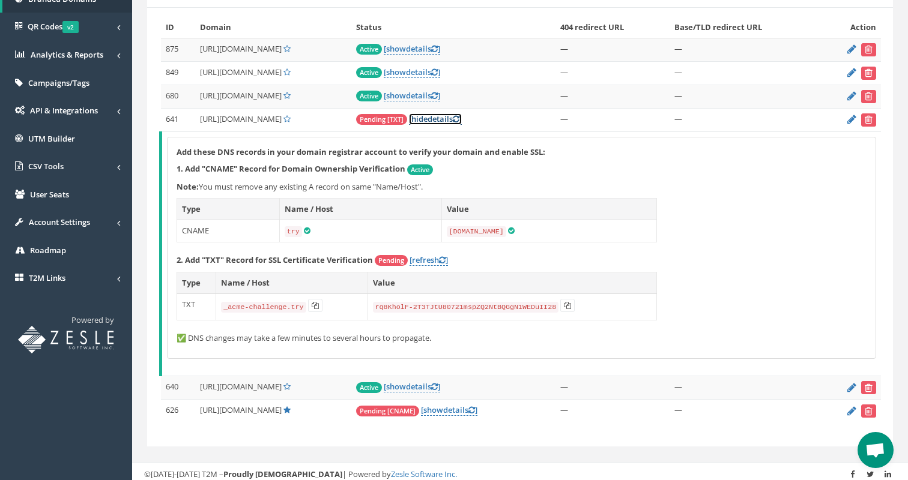
click at [462, 117] on link "[ hide details ]" at bounding box center [435, 118] width 53 height 11
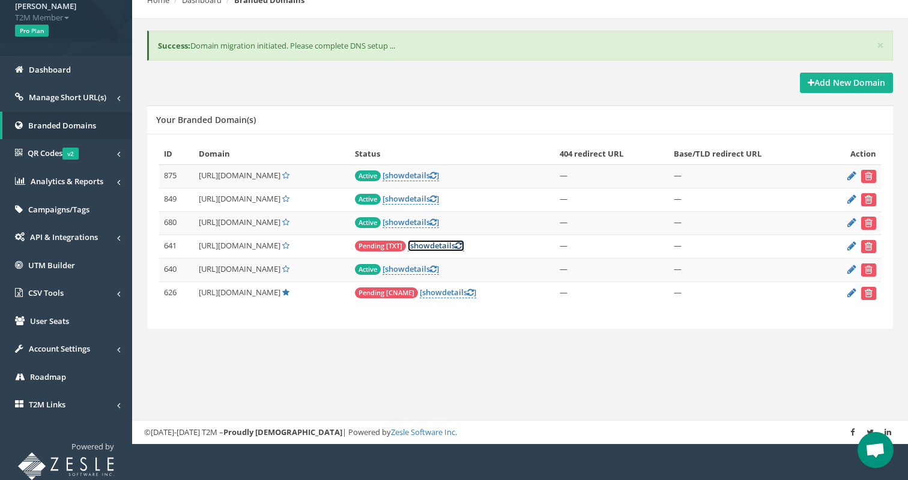
click at [464, 240] on link "[ show details ]" at bounding box center [436, 245] width 56 height 11
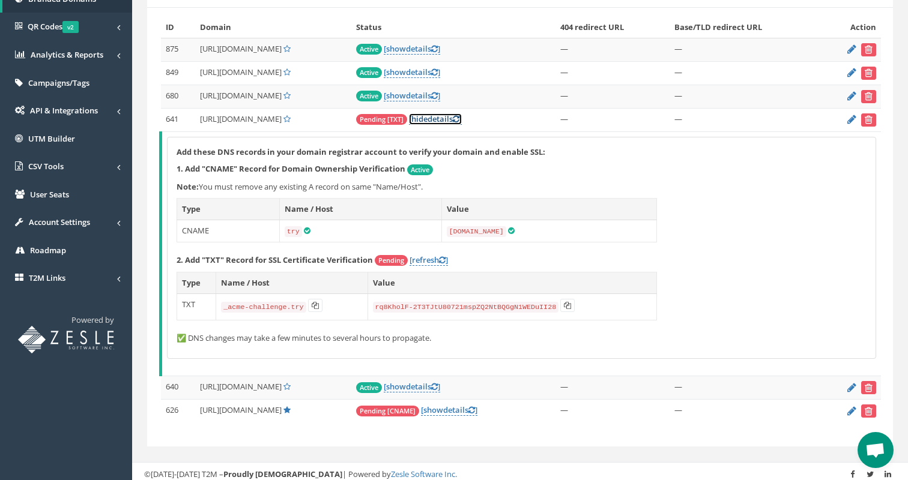
scroll to position [219, 0]
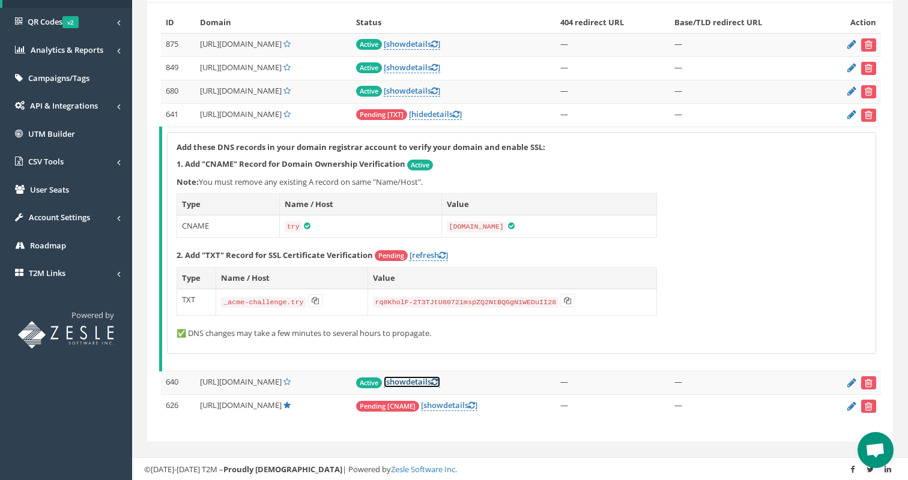
click at [440, 378] on link "[ show details ]" at bounding box center [412, 381] width 56 height 11
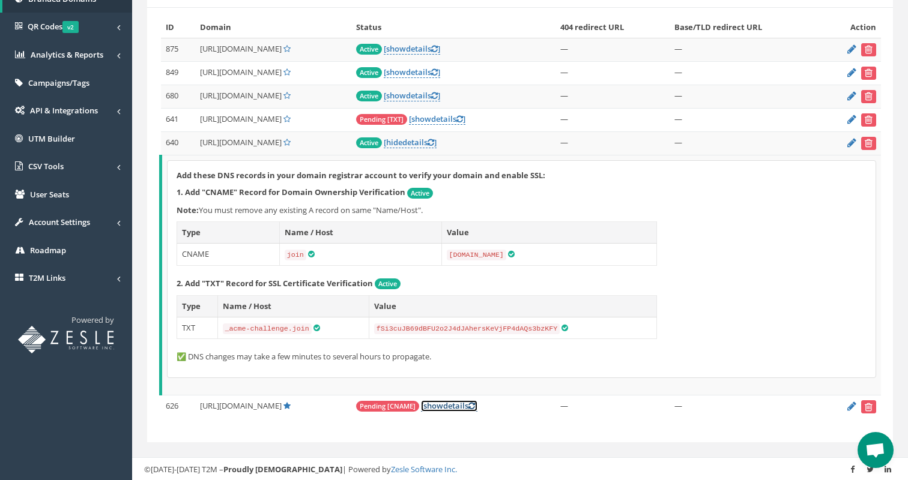
click at [443, 404] on span "show" at bounding box center [433, 406] width 20 height 11
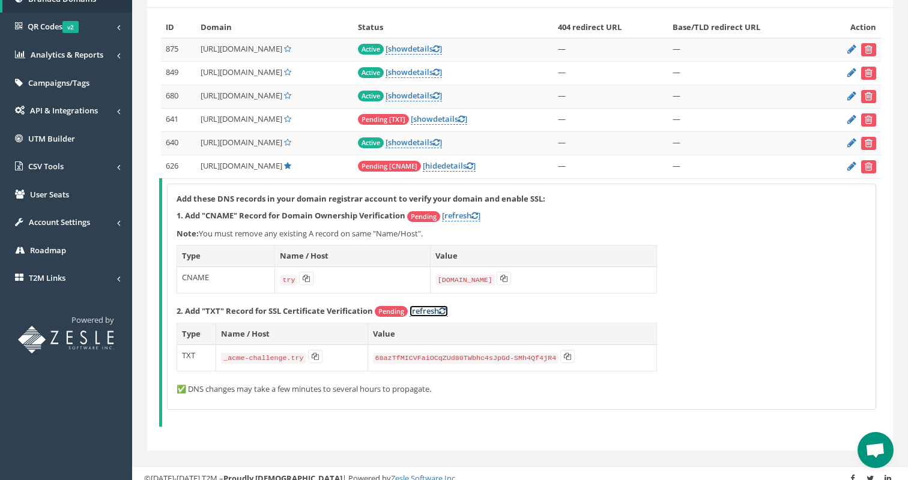
click at [427, 310] on link "[refresh ]" at bounding box center [429, 311] width 38 height 11
click at [445, 309] on icon at bounding box center [442, 311] width 7 height 8
click at [501, 278] on icon at bounding box center [503, 278] width 7 height 7
click at [570, 356] on icon at bounding box center [567, 356] width 7 height 7
click at [317, 353] on icon at bounding box center [315, 356] width 7 height 7
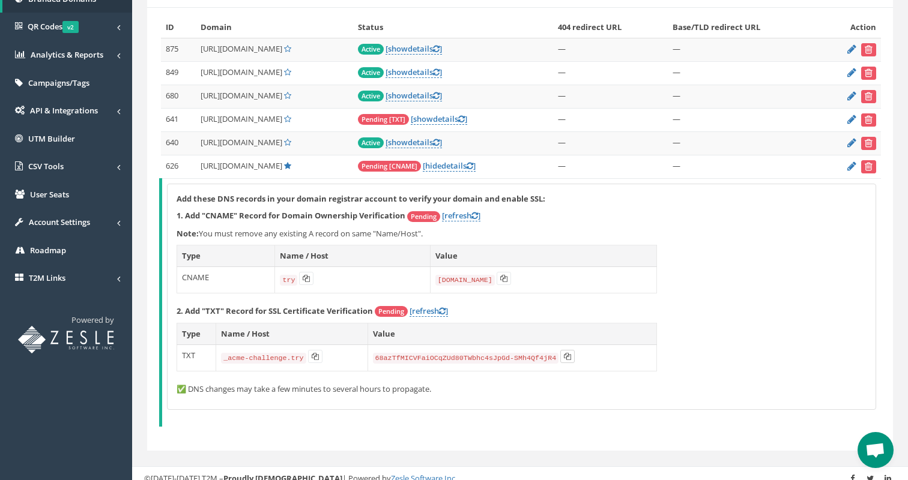
click at [564, 352] on button at bounding box center [567, 356] width 14 height 13
click at [470, 217] on link "[refresh ]" at bounding box center [461, 215] width 38 height 11
click at [477, 217] on icon at bounding box center [474, 216] width 7 height 8
click at [465, 121] on icon at bounding box center [461, 119] width 7 height 8
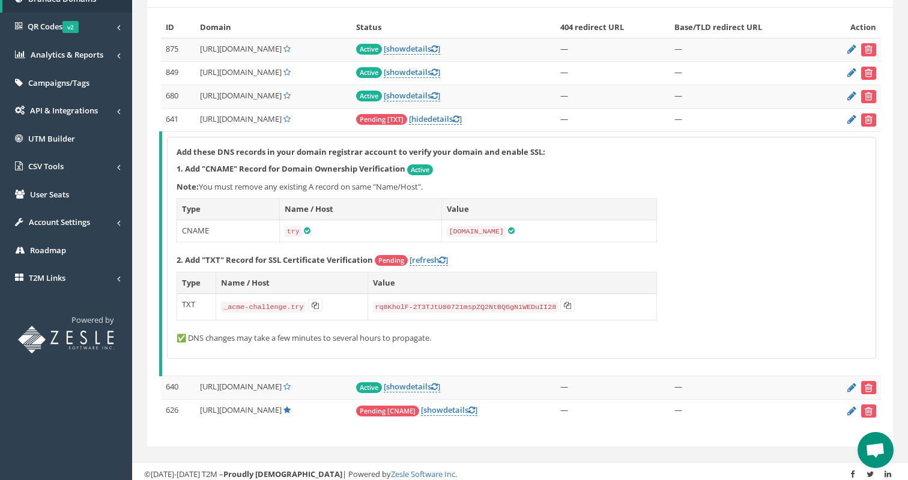
click at [445, 256] on icon at bounding box center [442, 260] width 7 height 8
click at [496, 107] on td "Active [ show details ]" at bounding box center [453, 96] width 204 height 23
click at [462, 114] on link "[ hide details ]" at bounding box center [435, 118] width 53 height 11
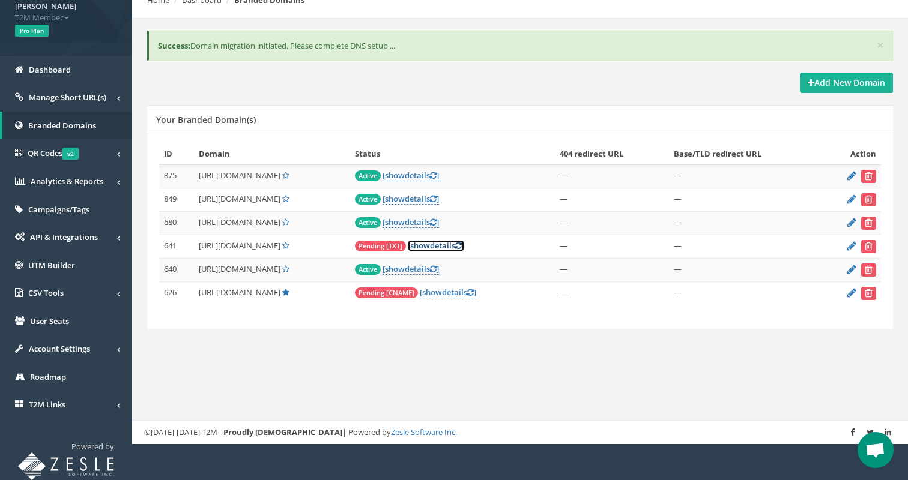
click at [464, 241] on link "[ show details ]" at bounding box center [436, 245] width 56 height 11
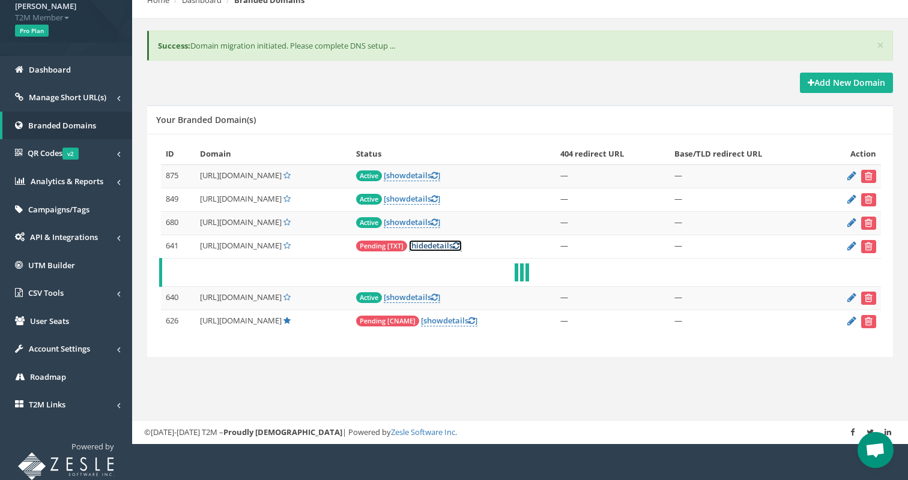
scroll to position [214, 0]
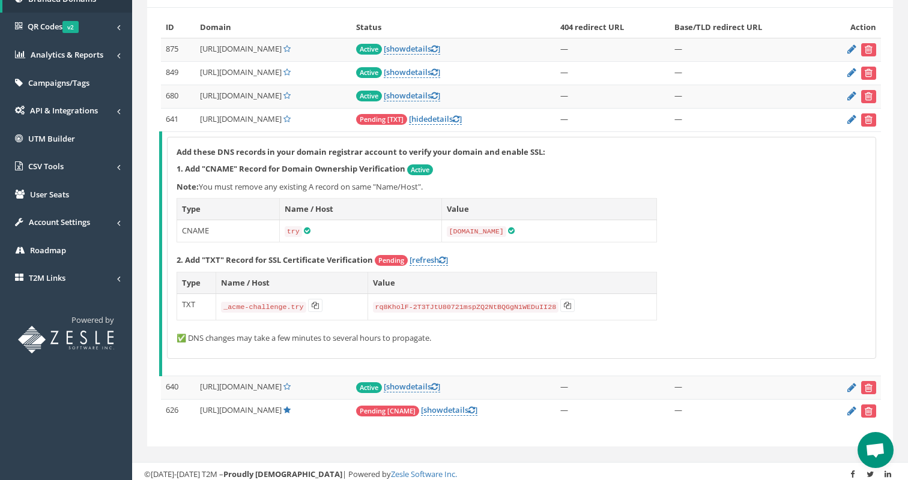
click at [516, 125] on td "Pending [TXT] [ hide details ]" at bounding box center [453, 119] width 204 height 23
click at [459, 115] on icon at bounding box center [456, 119] width 7 height 8
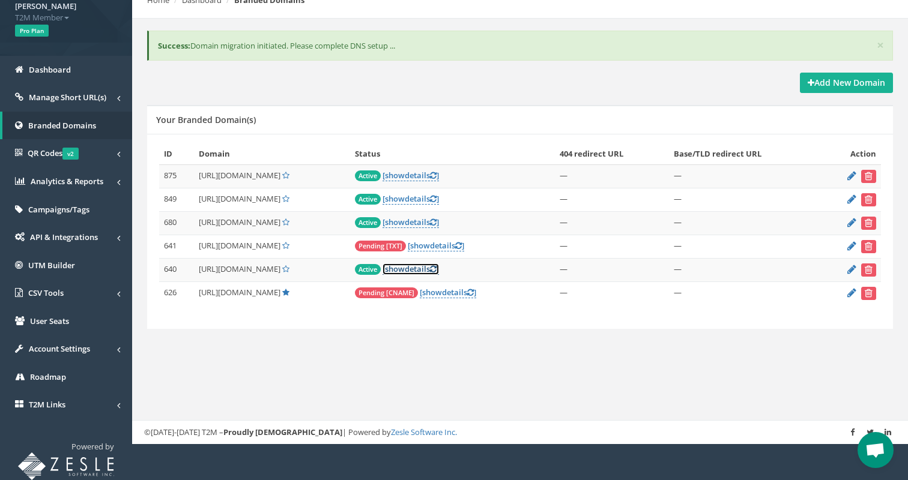
click at [437, 265] on icon at bounding box center [433, 269] width 7 height 8
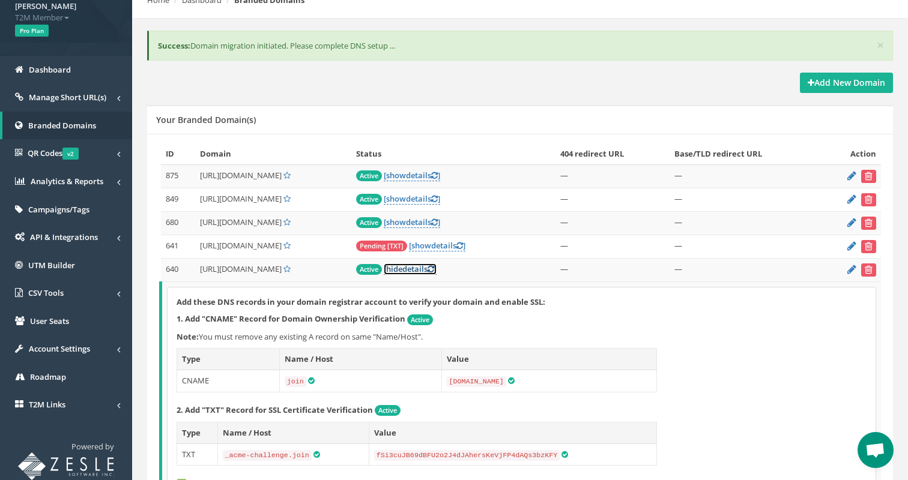
click at [434, 265] on icon at bounding box center [431, 269] width 7 height 8
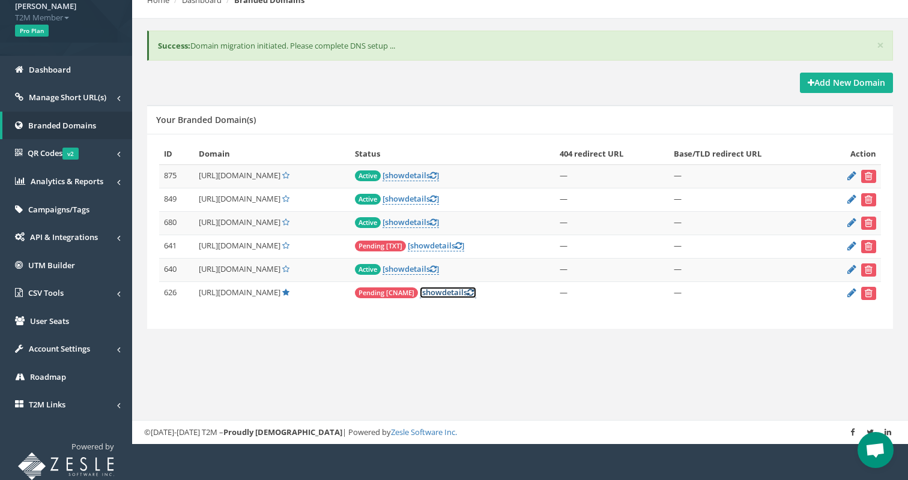
click at [476, 294] on link "[ show details ]" at bounding box center [448, 292] width 56 height 11
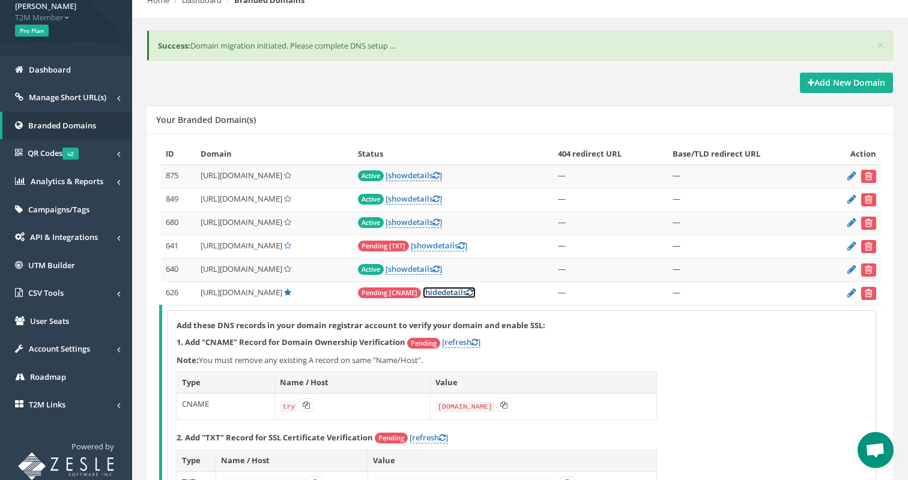
click at [473, 294] on icon at bounding box center [470, 293] width 7 height 8
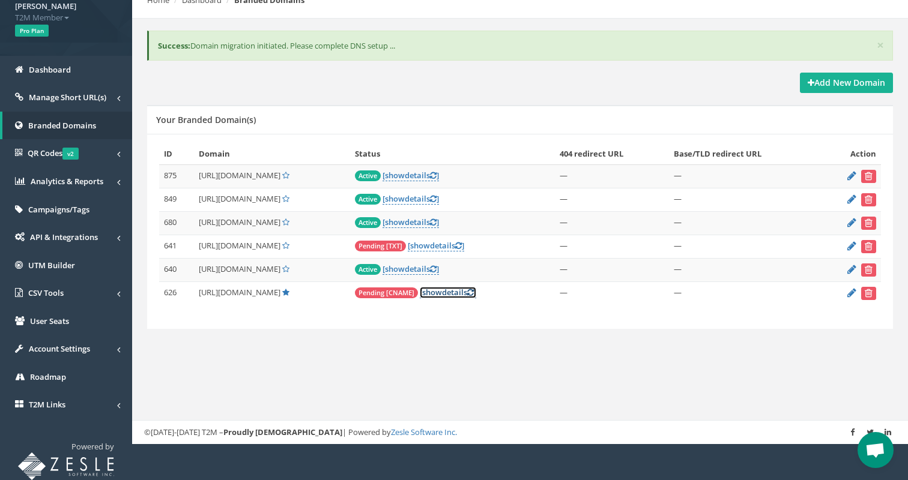
click at [476, 294] on link "[ show details ]" at bounding box center [448, 292] width 56 height 11
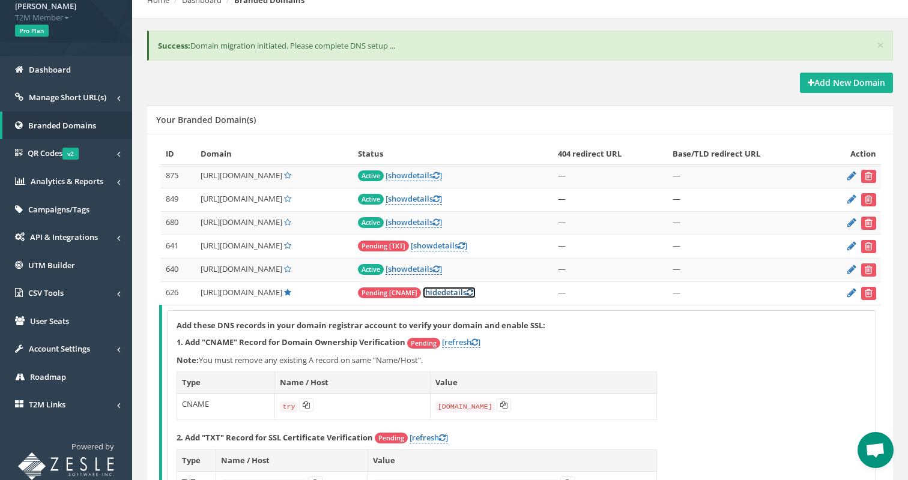
click at [473, 294] on icon at bounding box center [470, 293] width 7 height 8
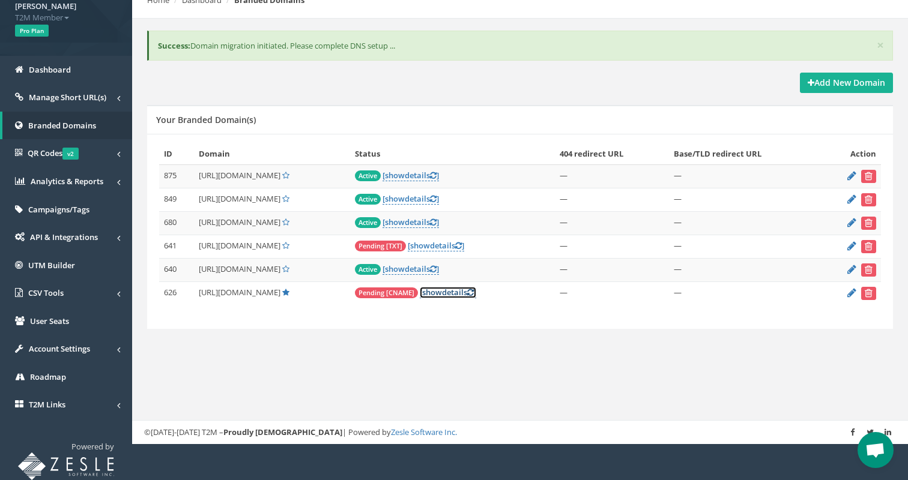
click at [476, 294] on link "[ show details ]" at bounding box center [448, 292] width 56 height 11
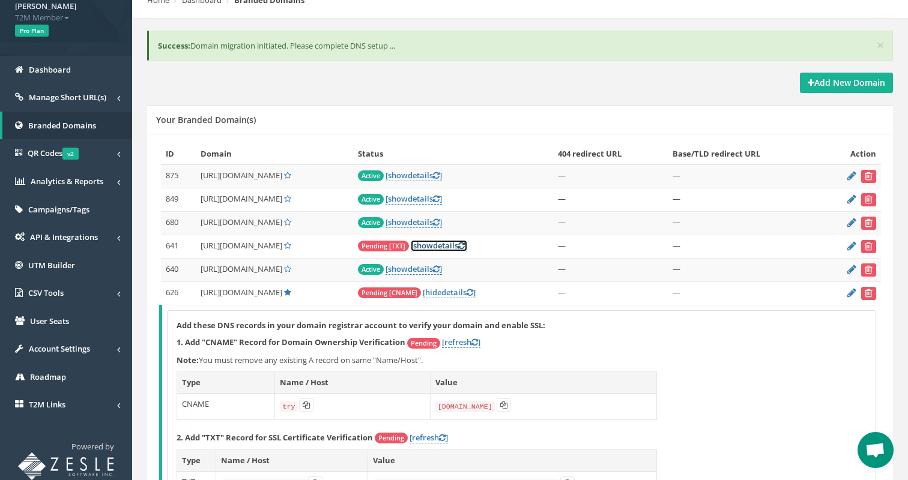
click at [465, 245] on icon at bounding box center [461, 246] width 7 height 8
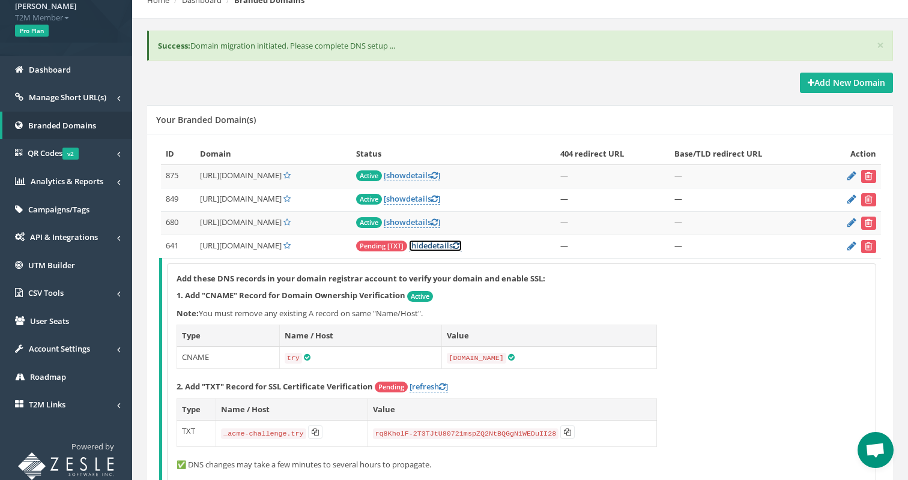
click at [462, 245] on link "[ hide details ]" at bounding box center [435, 245] width 53 height 11
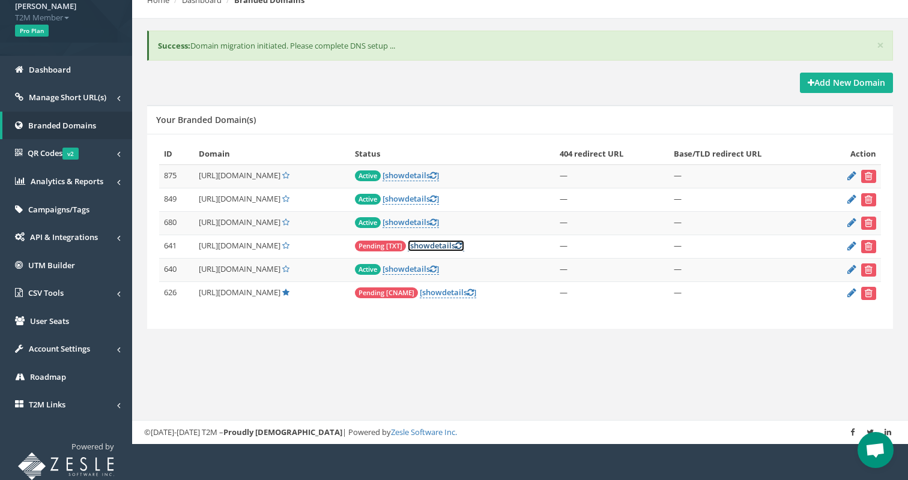
click at [464, 245] on link "[ show details ]" at bounding box center [436, 245] width 56 height 11
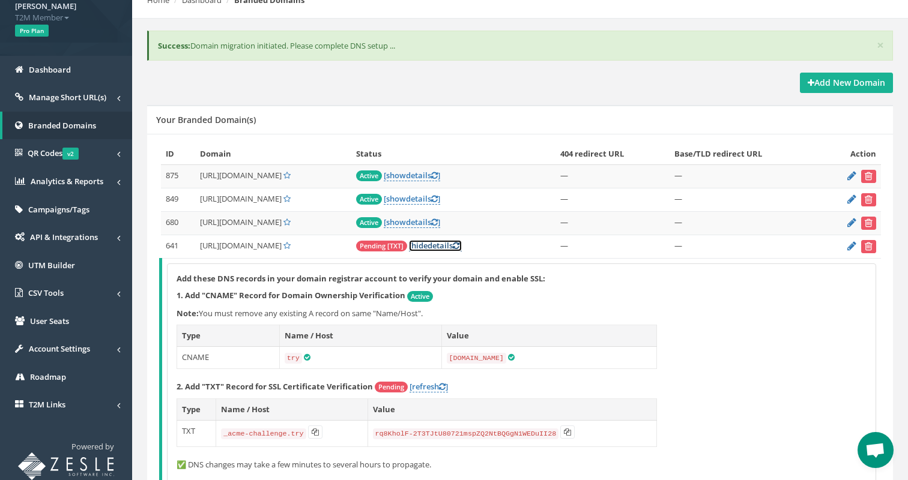
click at [462, 245] on link "[ hide details ]" at bounding box center [435, 245] width 53 height 11
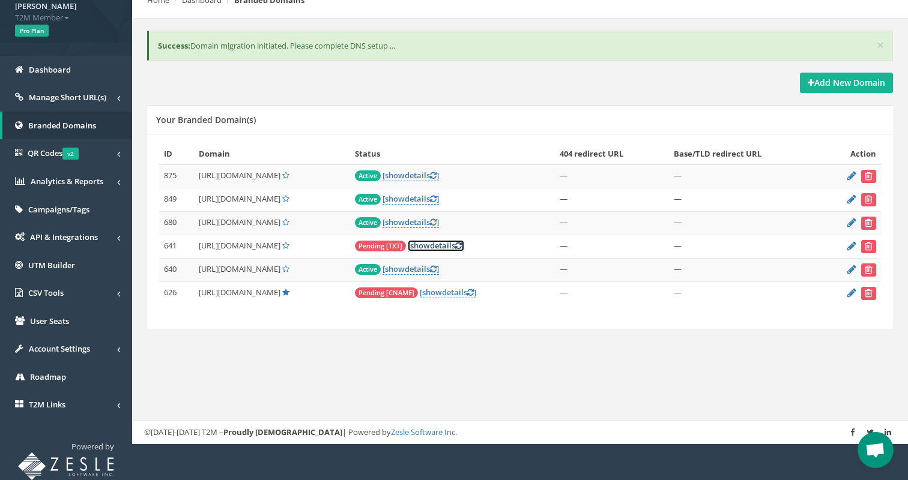
click at [464, 245] on link "[ show details ]" at bounding box center [436, 245] width 56 height 11
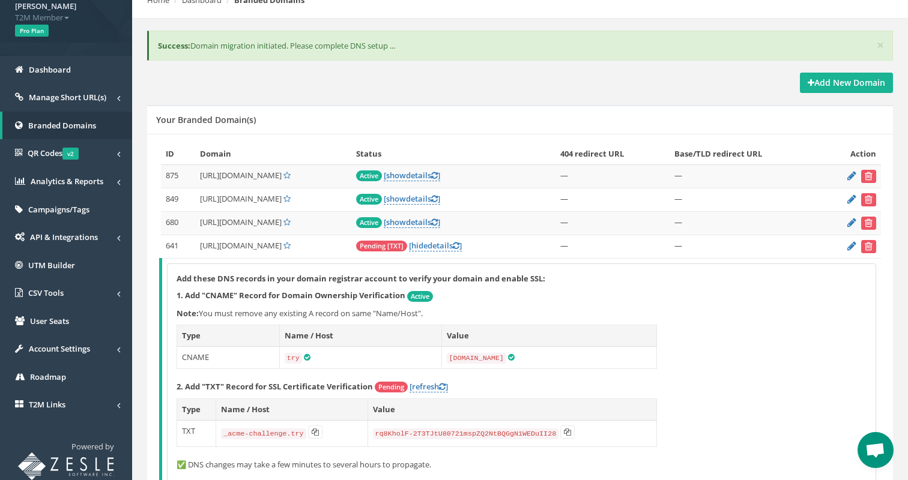
click at [619, 353] on td "[DOMAIN_NAME]" at bounding box center [548, 357] width 215 height 22
click at [82, 129] on span "Branded Domains" at bounding box center [62, 125] width 68 height 11
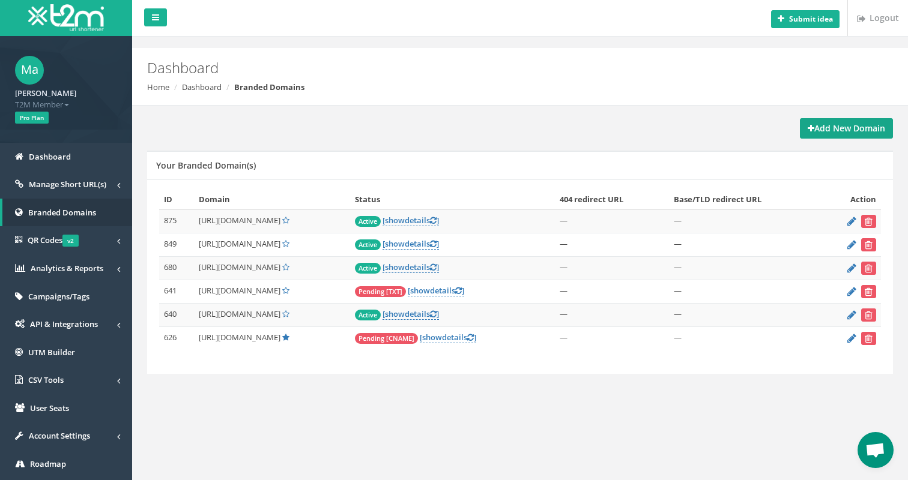
click at [812, 121] on link "Add New Domain" at bounding box center [846, 128] width 93 height 20
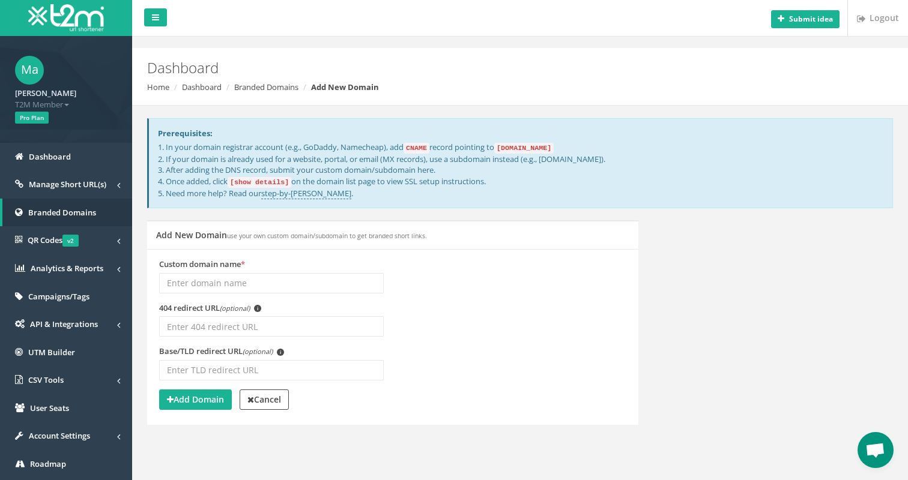
drag, startPoint x: 574, startPoint y: 145, endPoint x: 510, endPoint y: 149, distance: 64.4
click at [510, 149] on code "[DOMAIN_NAME]" at bounding box center [523, 148] width 59 height 11
copy code "[DOMAIN_NAME]"
click at [85, 183] on span "Manage Short URL(s)" at bounding box center [67, 184] width 77 height 11
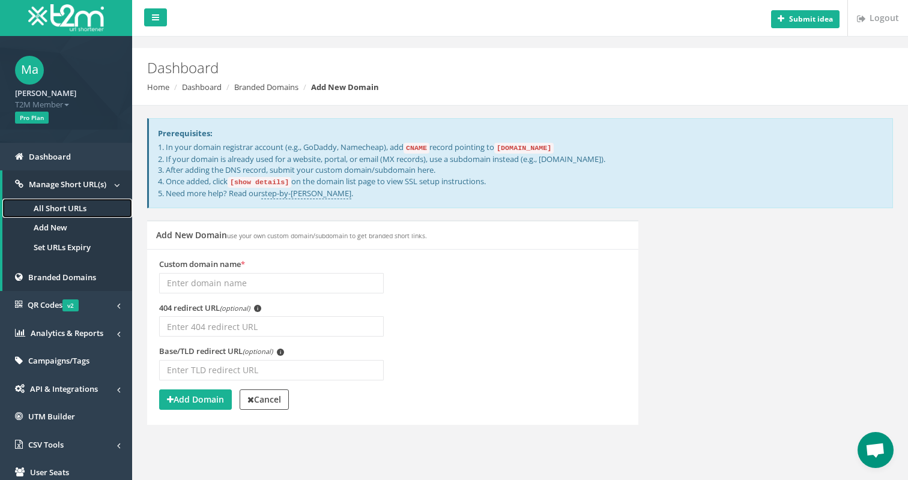
click at [85, 206] on link "All Short URLs" at bounding box center [67, 209] width 130 height 20
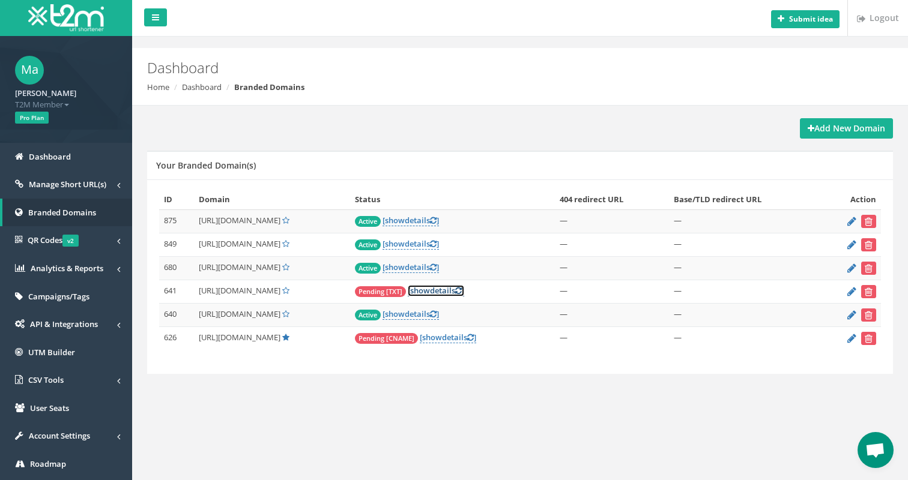
click at [464, 290] on link "[ show details ]" at bounding box center [436, 290] width 56 height 11
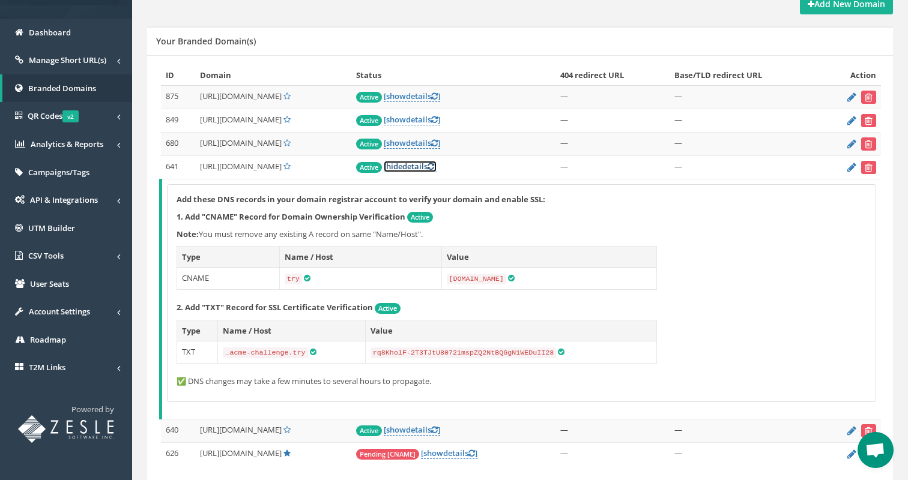
scroll to position [172, 0]
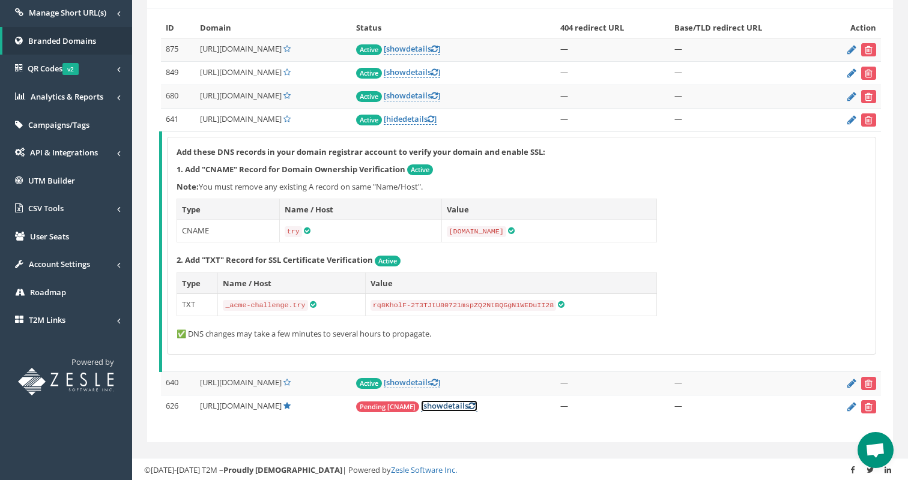
click at [477, 405] on link "[ show details ]" at bounding box center [449, 406] width 56 height 11
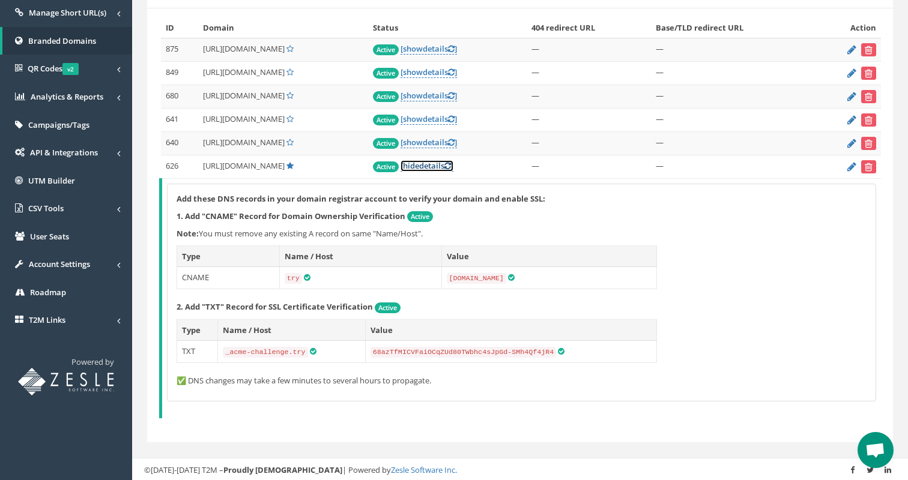
scroll to position [0, 0]
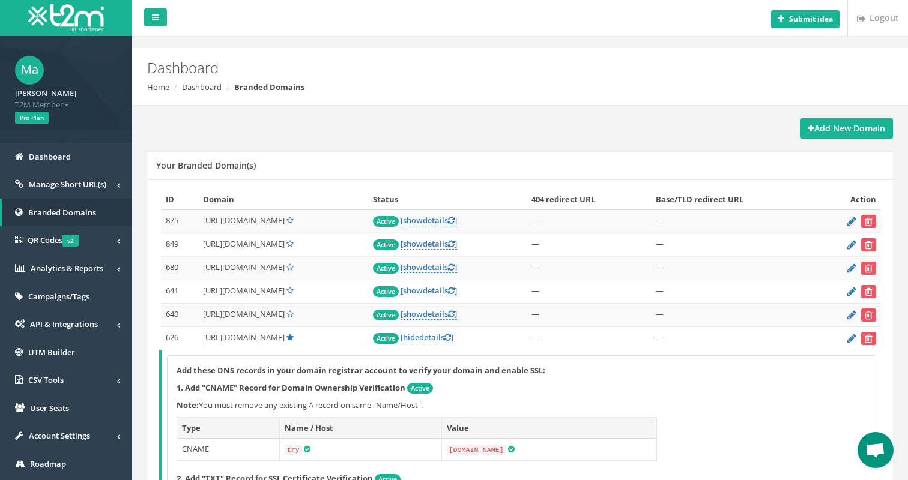
click at [564, 404] on p "Note: You must remove any existing A record on same "Name/Host"." at bounding box center [522, 405] width 690 height 11
click at [67, 157] on span "Dashboard" at bounding box center [50, 156] width 42 height 11
